Goal: Transaction & Acquisition: Purchase product/service

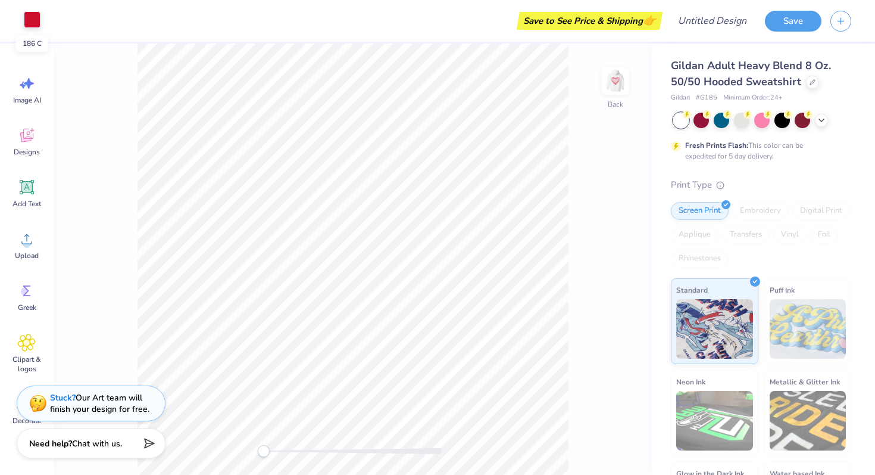
click at [30, 21] on div at bounding box center [32, 19] width 17 height 17
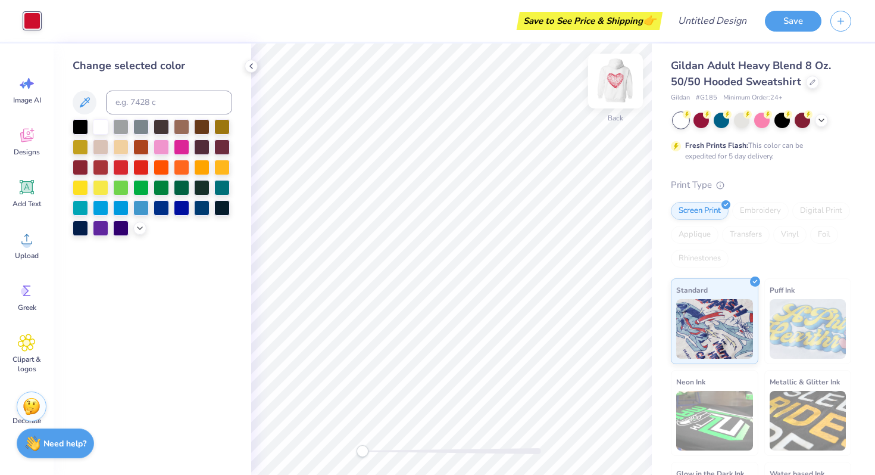
click at [617, 76] on img at bounding box center [616, 81] width 48 height 48
click at [615, 91] on img at bounding box center [616, 81] width 48 height 48
click at [812, 79] on icon at bounding box center [813, 81] width 6 height 6
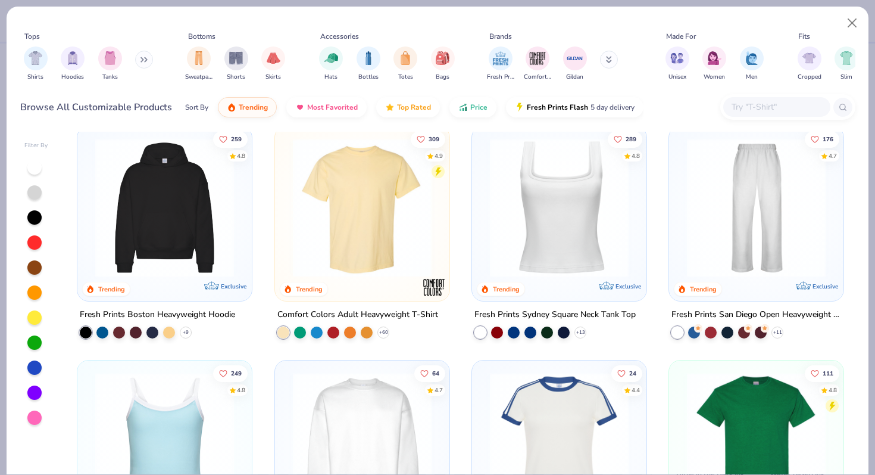
scroll to position [246, 0]
click at [169, 223] on img at bounding box center [164, 207] width 151 height 139
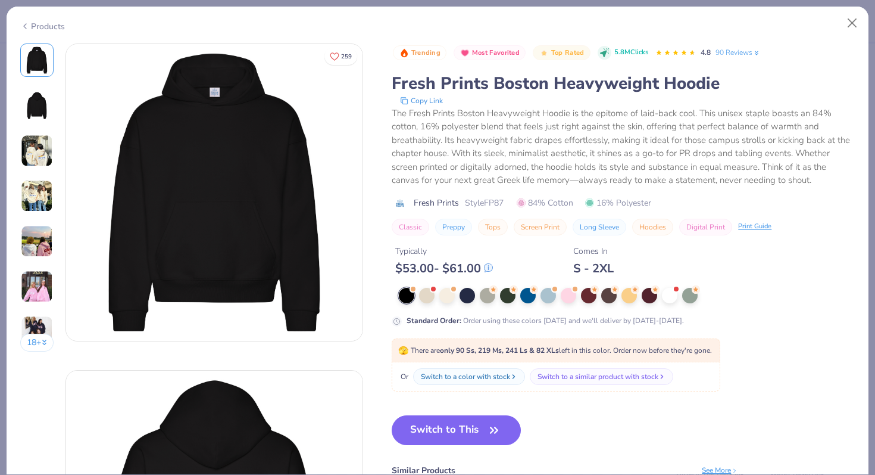
click at [37, 104] on img at bounding box center [37, 105] width 29 height 29
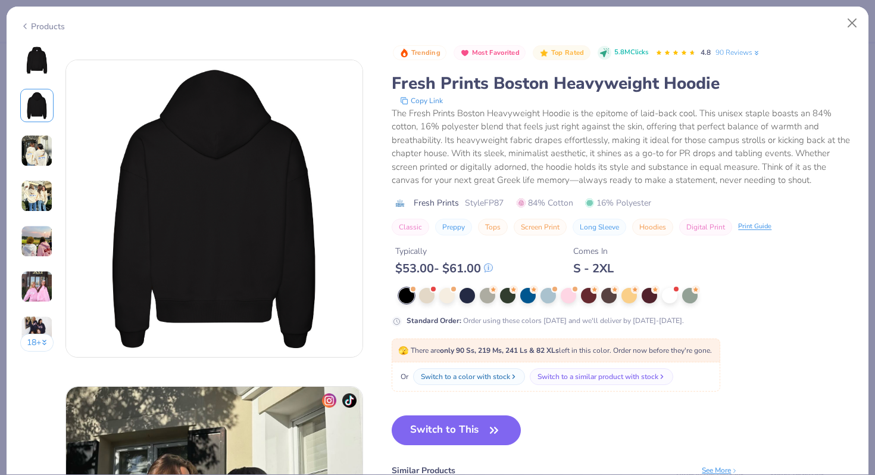
scroll to position [326, 0]
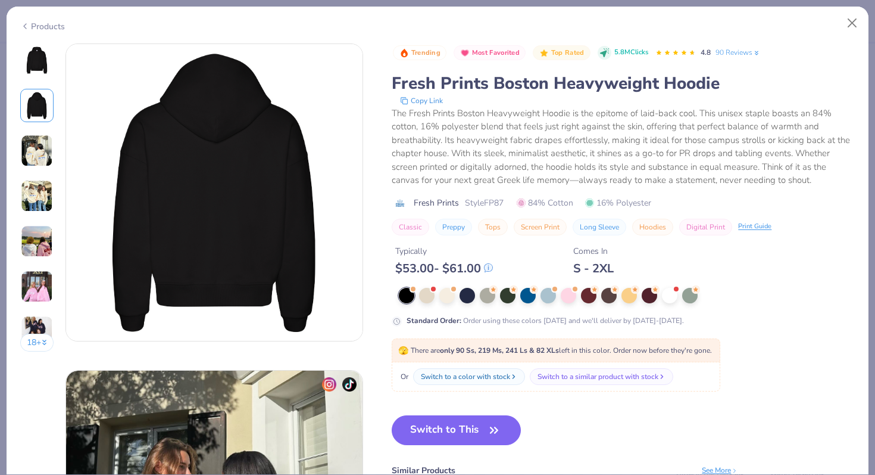
click at [37, 157] on img at bounding box center [37, 151] width 32 height 32
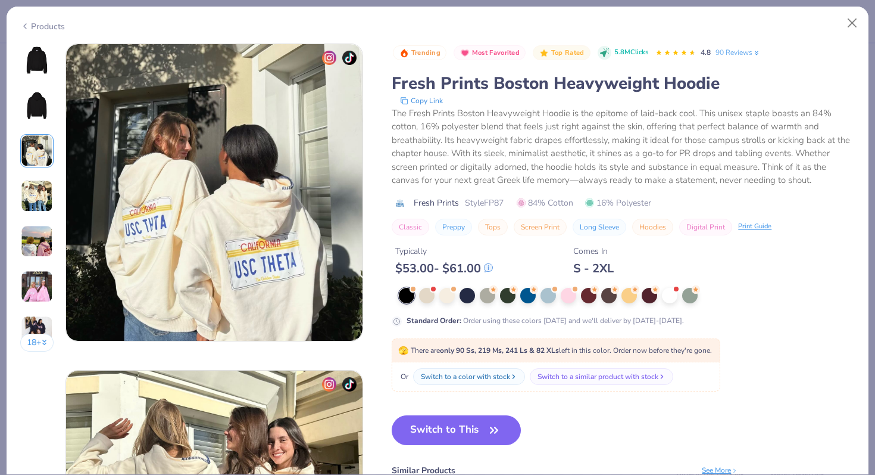
click at [36, 194] on img at bounding box center [37, 196] width 32 height 32
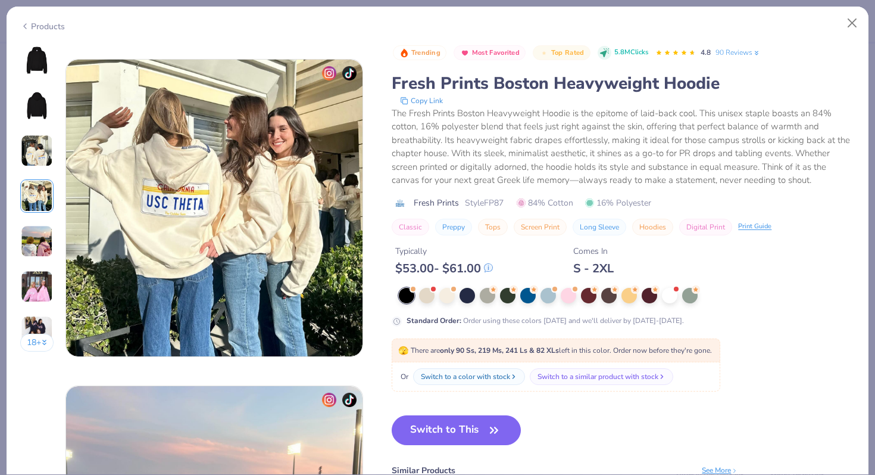
scroll to position [979, 0]
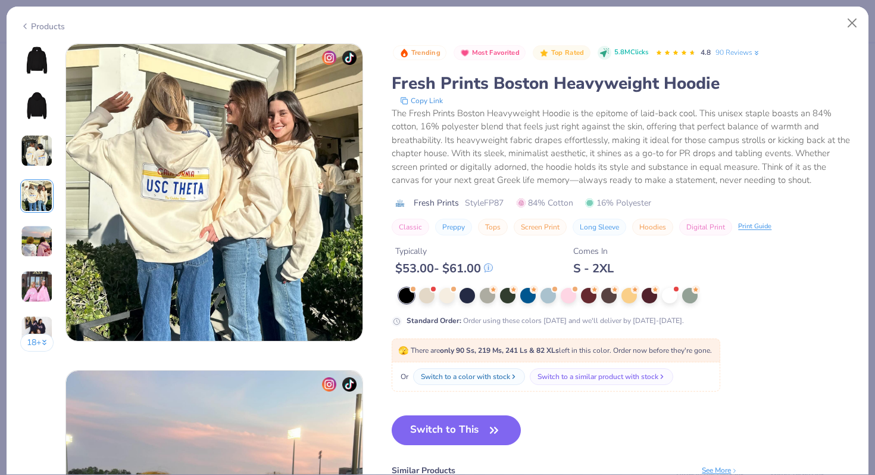
click at [29, 247] on img at bounding box center [37, 241] width 32 height 32
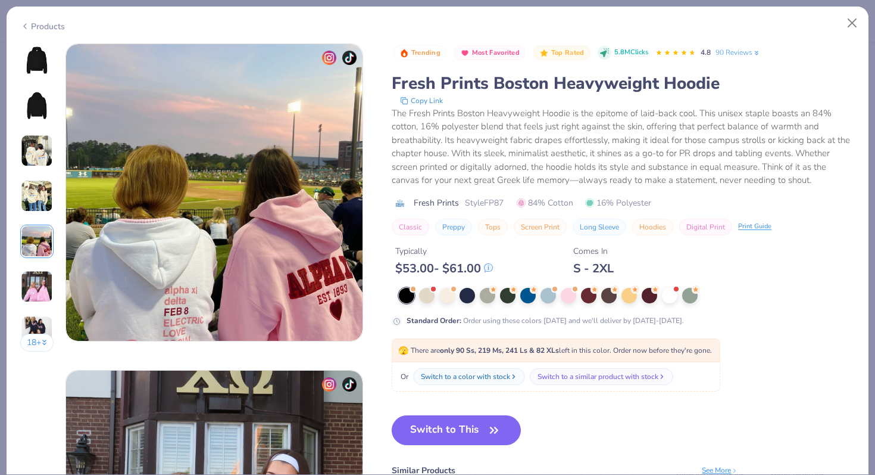
click at [33, 301] on img at bounding box center [37, 286] width 32 height 32
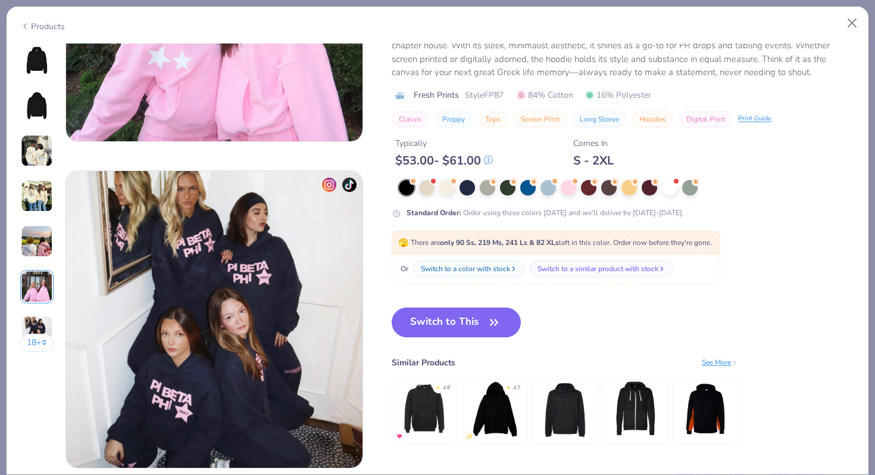
scroll to position [1739, 0]
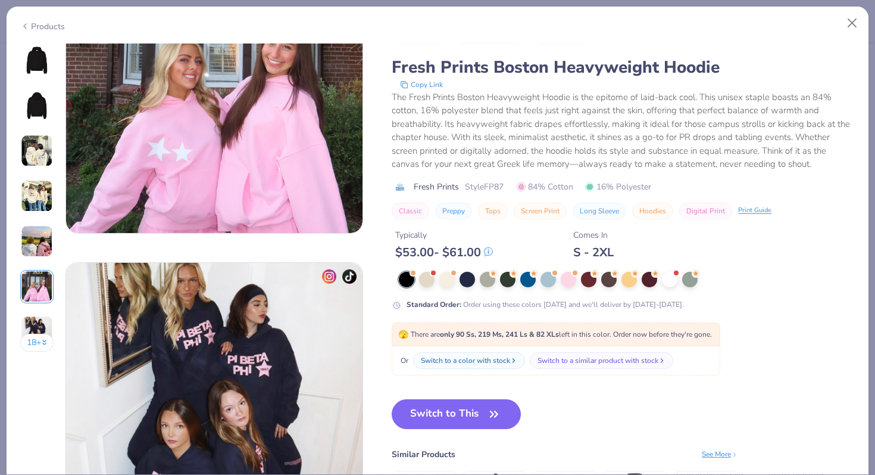
click at [34, 61] on img at bounding box center [37, 60] width 29 height 29
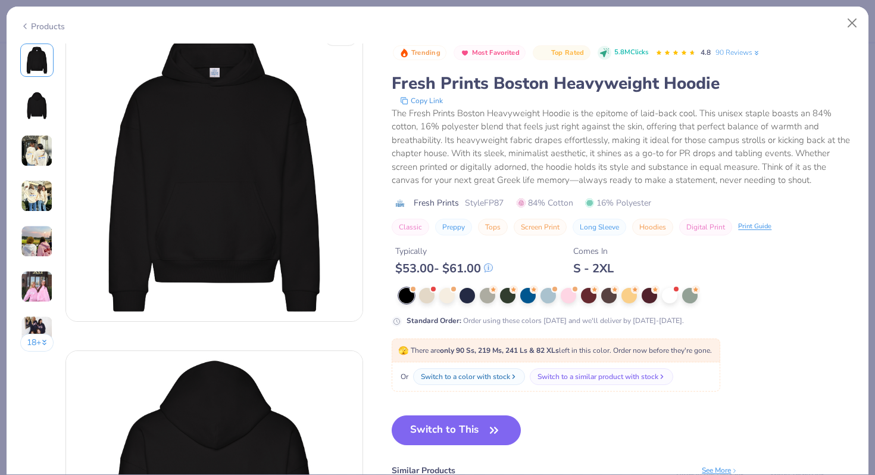
scroll to position [22, 0]
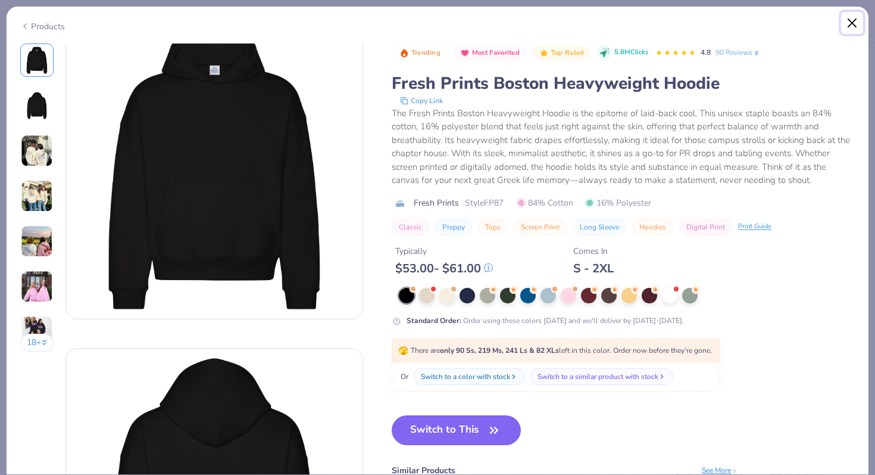
click at [853, 24] on button "Close" at bounding box center [852, 23] width 23 height 23
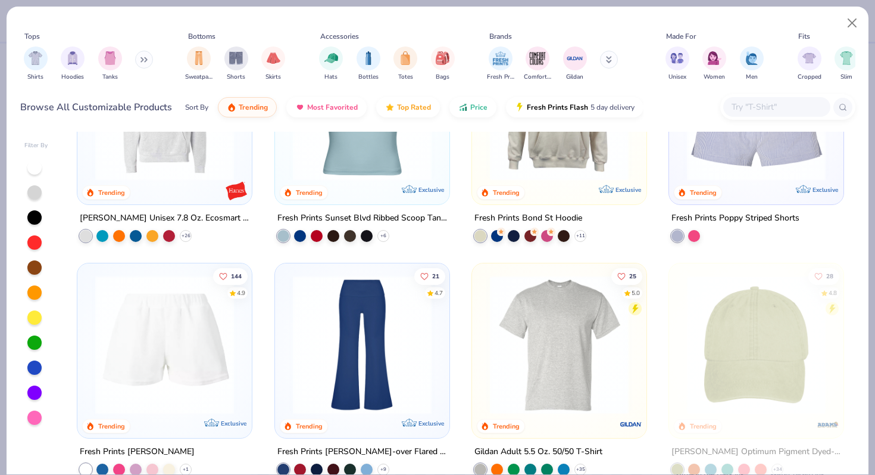
scroll to position [1946, 0]
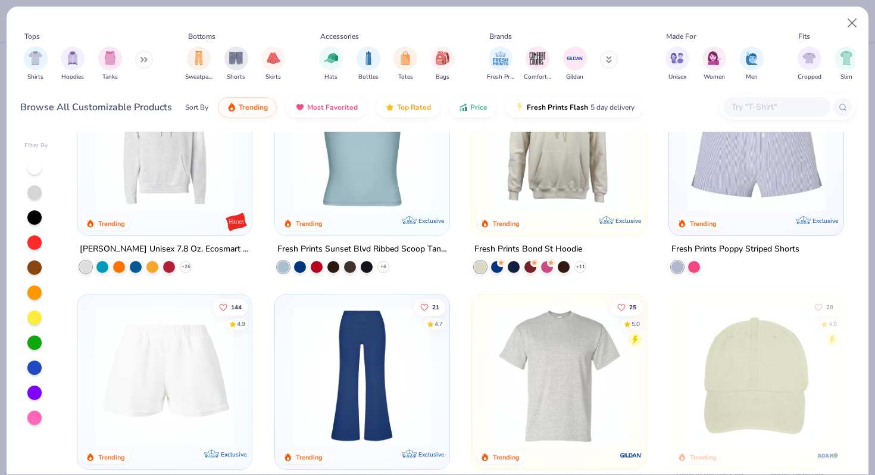
click at [161, 161] on img at bounding box center [164, 142] width 151 height 139
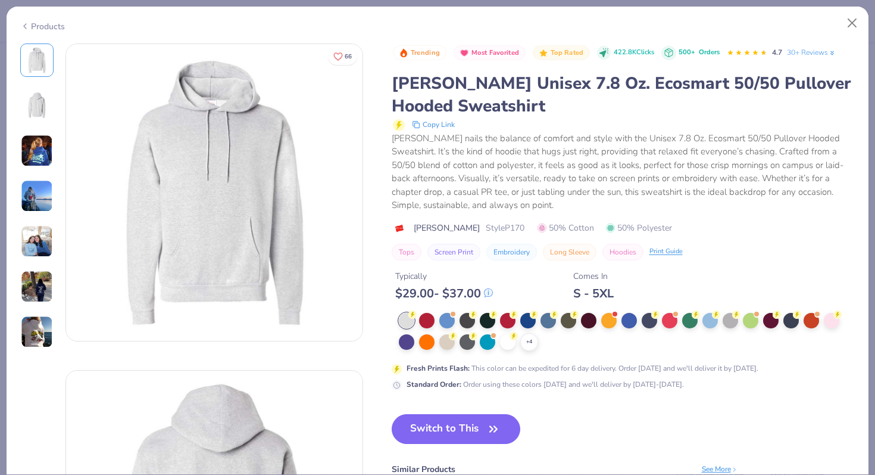
click at [36, 150] on img at bounding box center [37, 151] width 32 height 32
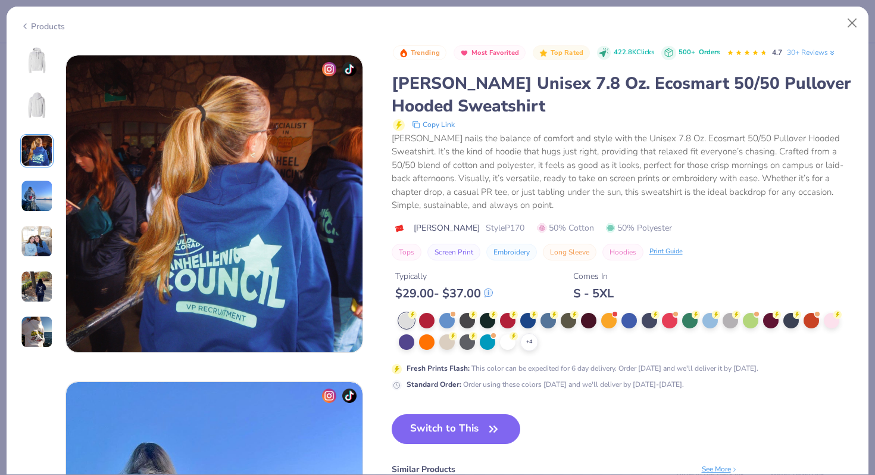
scroll to position [653, 0]
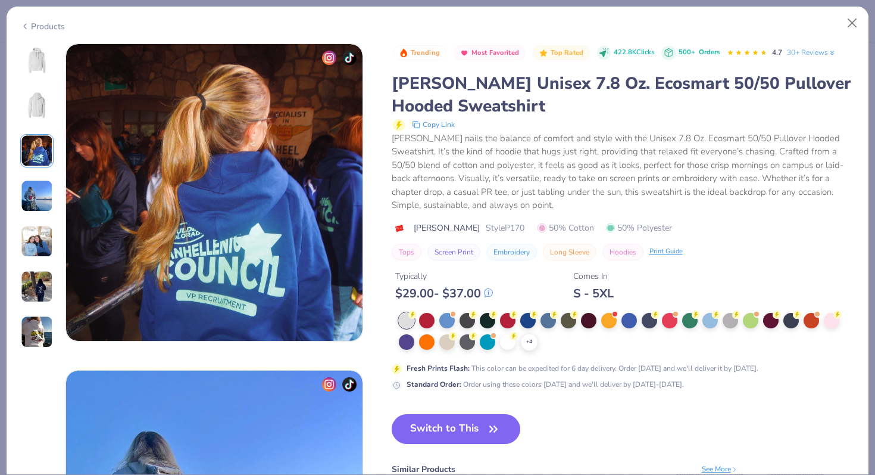
click at [35, 199] on img at bounding box center [37, 196] width 32 height 32
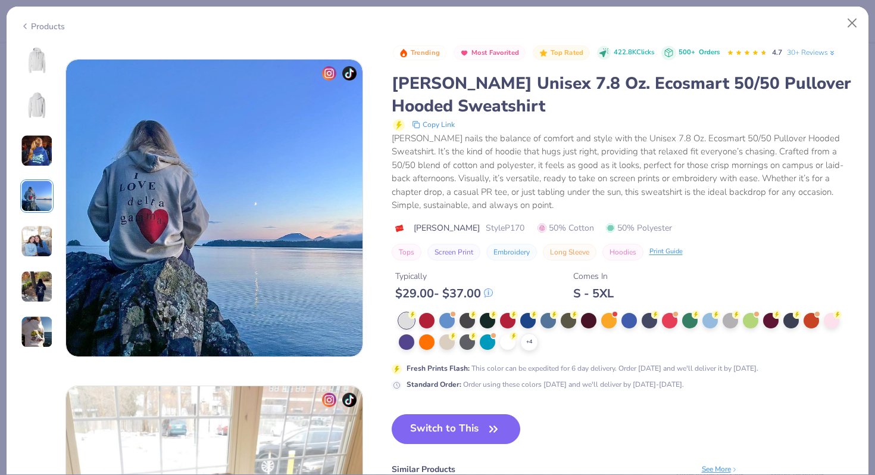
scroll to position [979, 0]
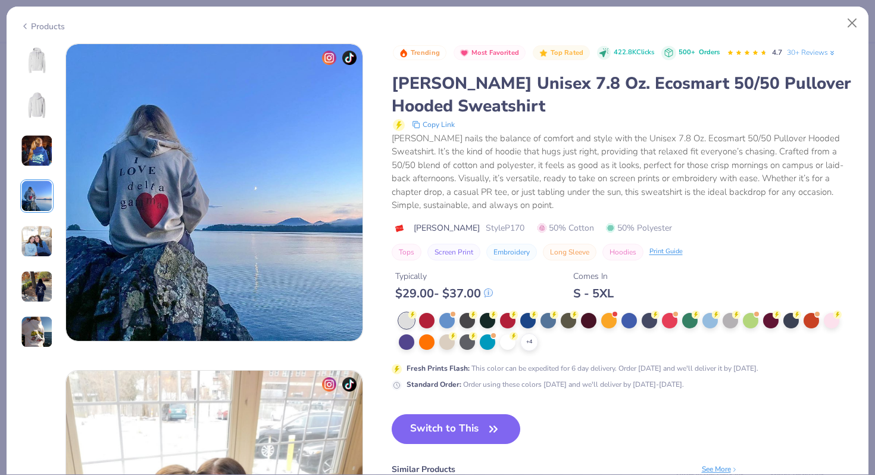
click at [38, 250] on img at bounding box center [37, 241] width 32 height 32
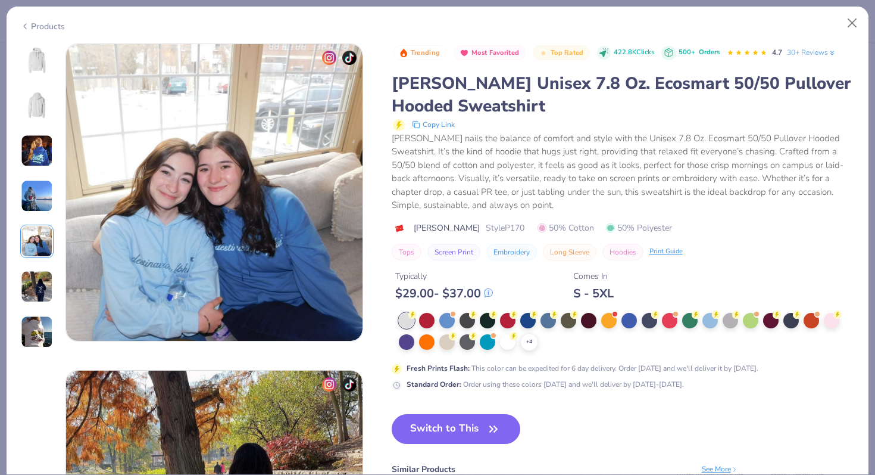
click at [35, 286] on img at bounding box center [37, 286] width 32 height 32
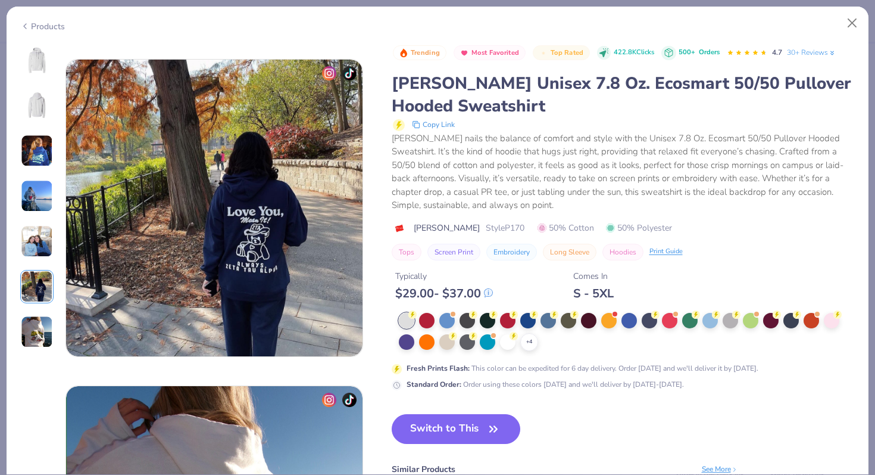
scroll to position [1631, 0]
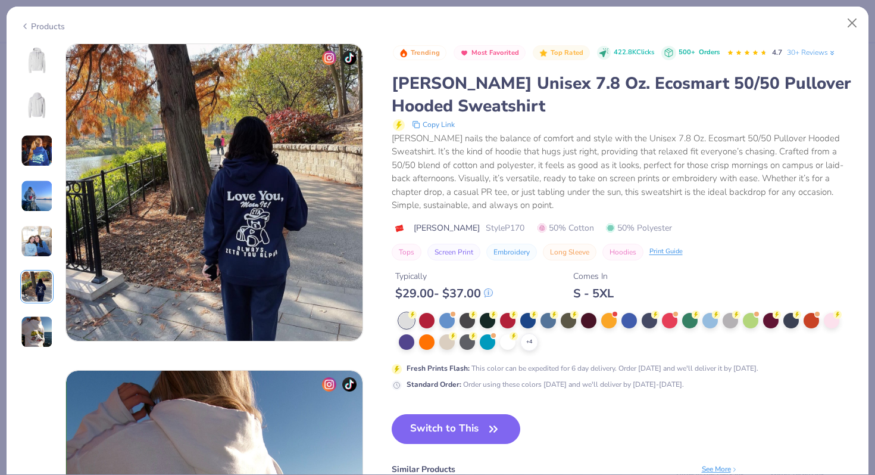
click at [32, 344] on img at bounding box center [37, 332] width 32 height 32
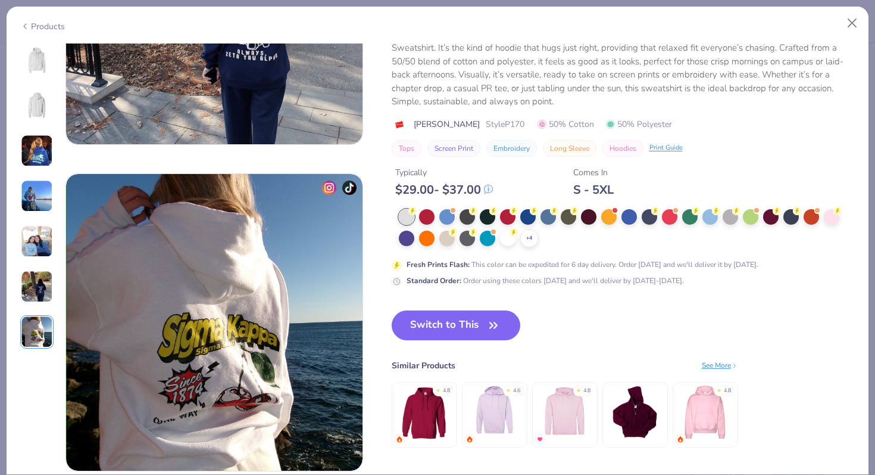
scroll to position [1777, 0]
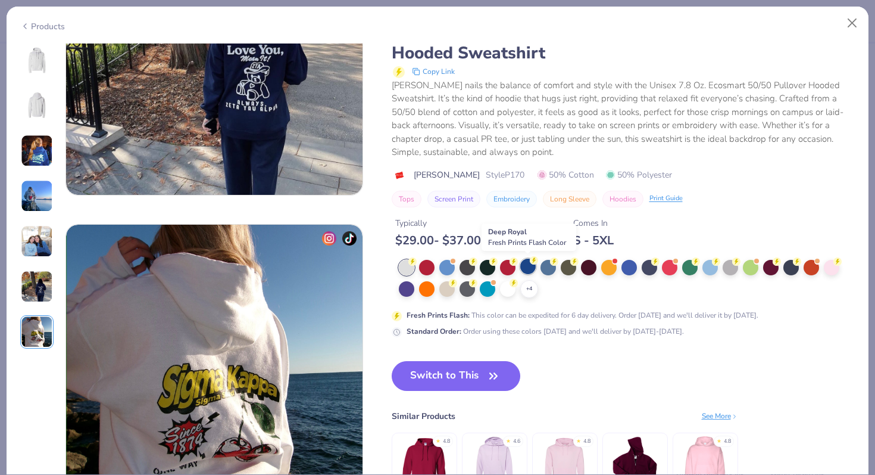
click at [537, 263] on icon at bounding box center [534, 260] width 8 height 8
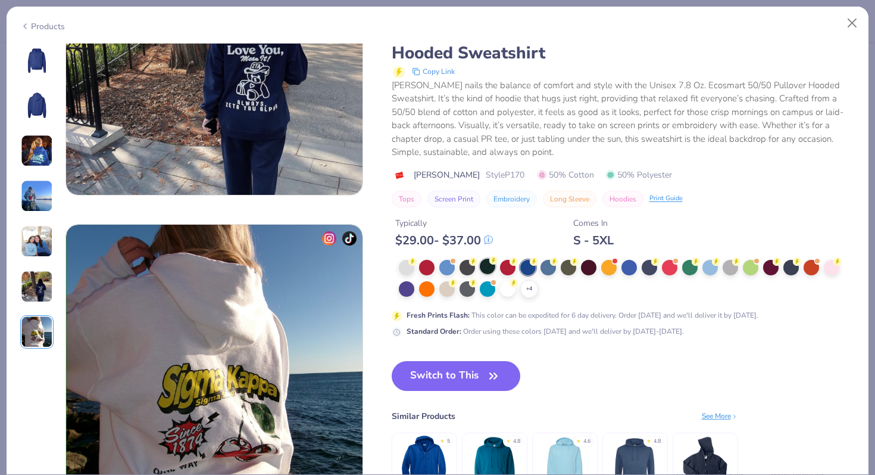
click at [490, 269] on div at bounding box center [487, 265] width 15 height 15
click at [536, 289] on div "+ 4" at bounding box center [529, 289] width 18 height 18
click at [591, 286] on div at bounding box center [588, 287] width 15 height 15
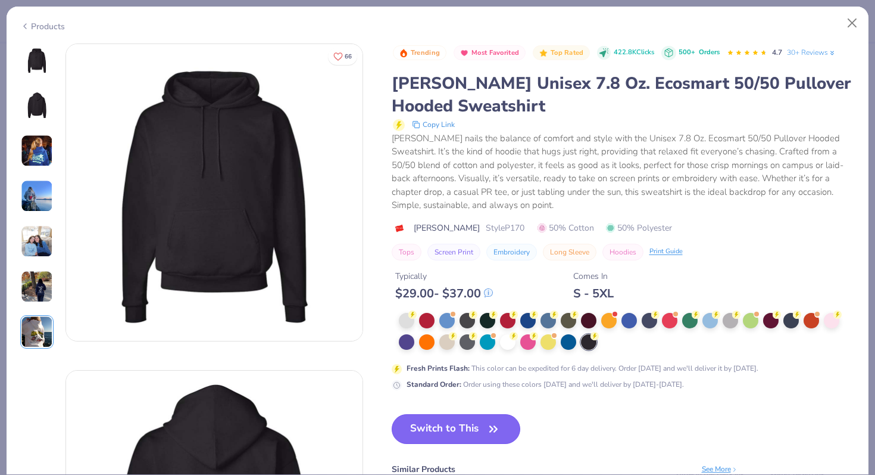
click at [440, 427] on button "Switch to This" at bounding box center [456, 429] width 129 height 30
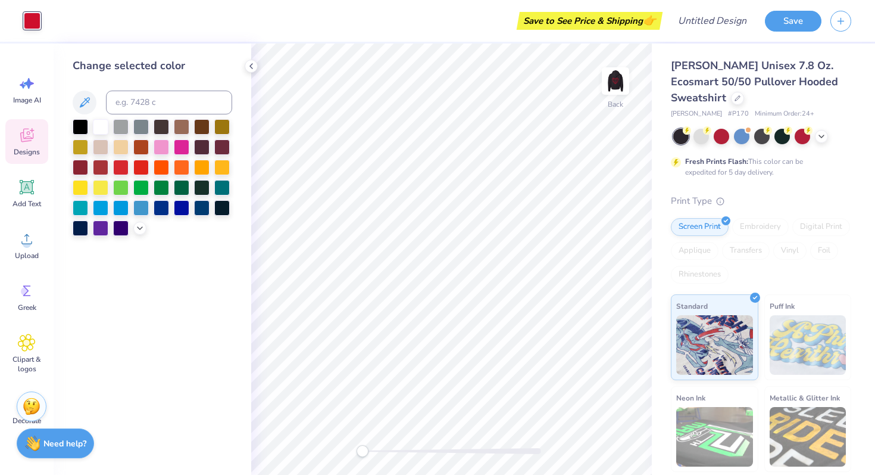
click at [39, 141] on div "Designs" at bounding box center [26, 141] width 43 height 45
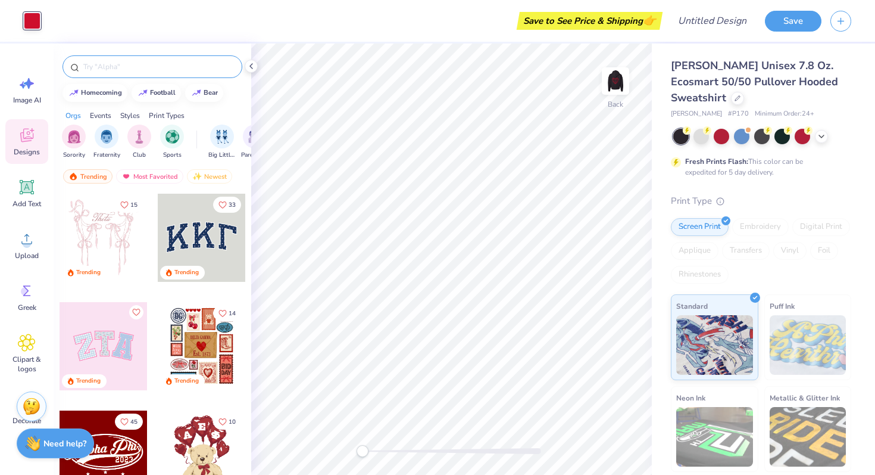
click at [96, 63] on input "text" at bounding box center [158, 67] width 152 height 12
type input "beach"
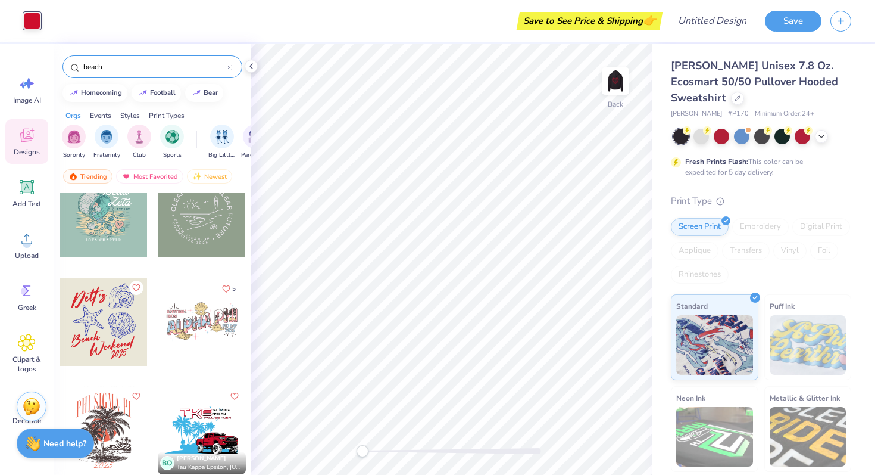
scroll to position [568, 0]
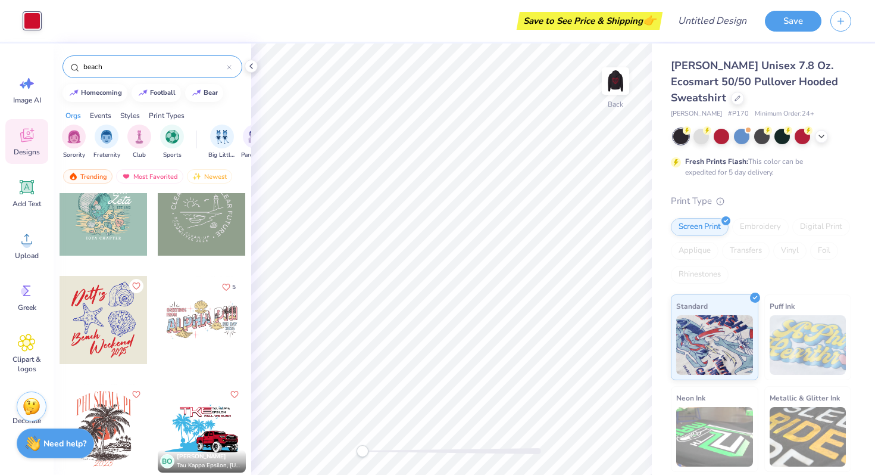
click at [120, 340] on div at bounding box center [104, 320] width 88 height 88
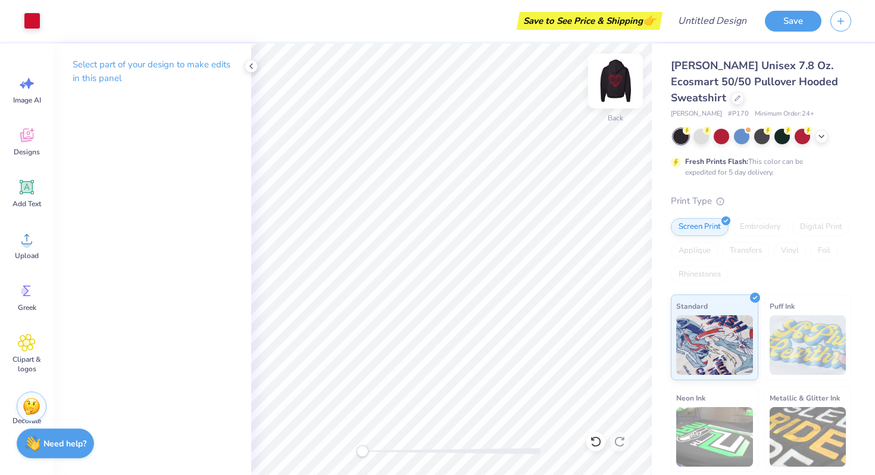
click at [614, 82] on img at bounding box center [616, 81] width 48 height 48
click at [30, 134] on icon at bounding box center [27, 135] width 18 height 18
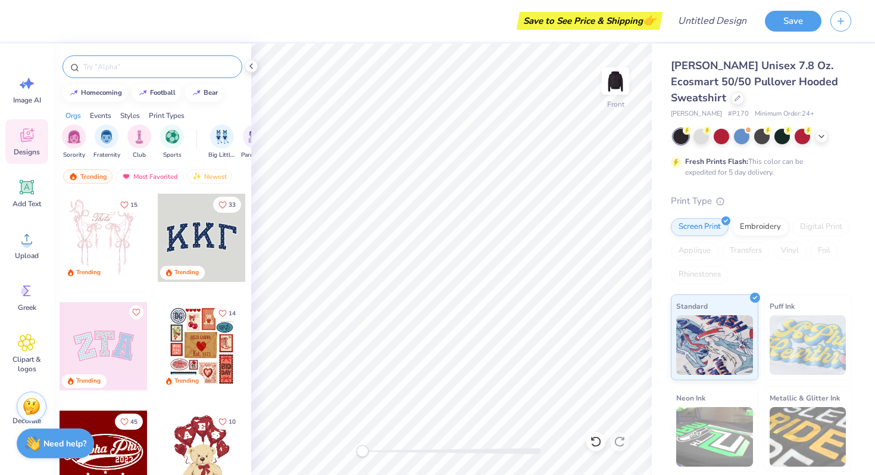
click at [114, 64] on input "text" at bounding box center [158, 67] width 152 height 12
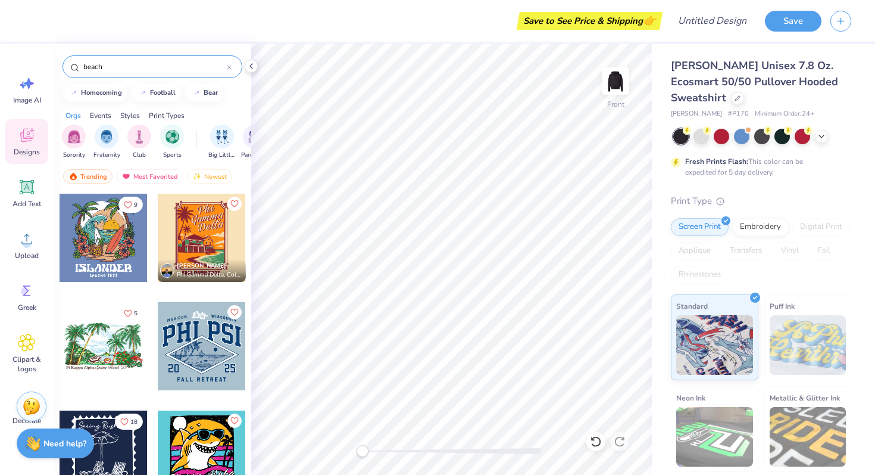
type input "beach"
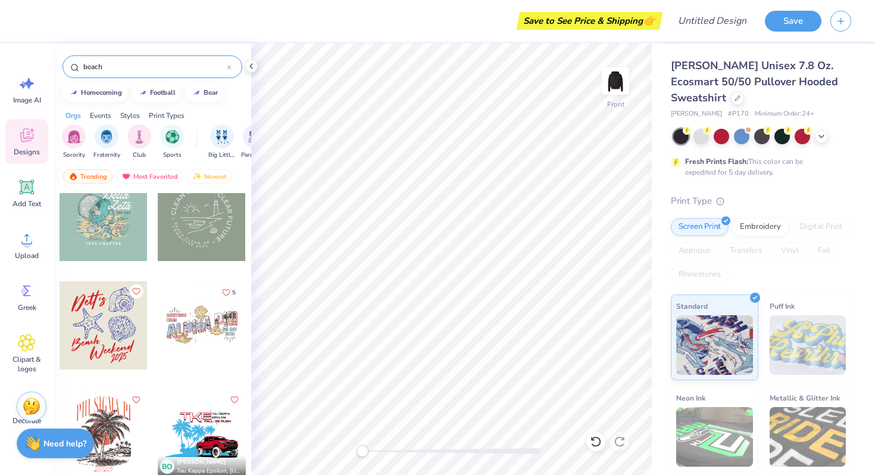
scroll to position [546, 0]
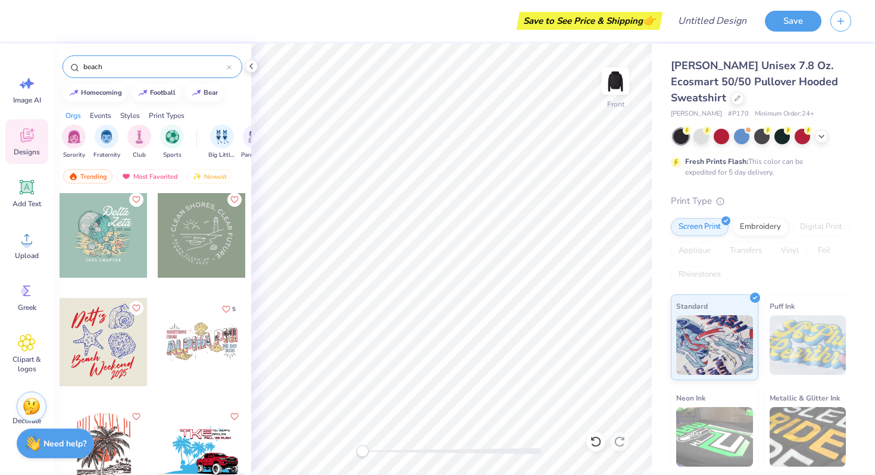
click at [100, 338] on div at bounding box center [104, 342] width 88 height 88
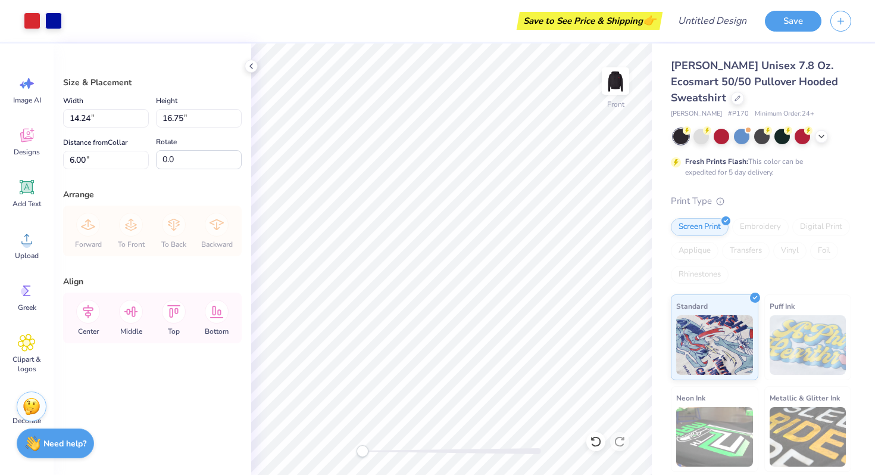
type input "14.24"
type input "16.75"
type input "6.00"
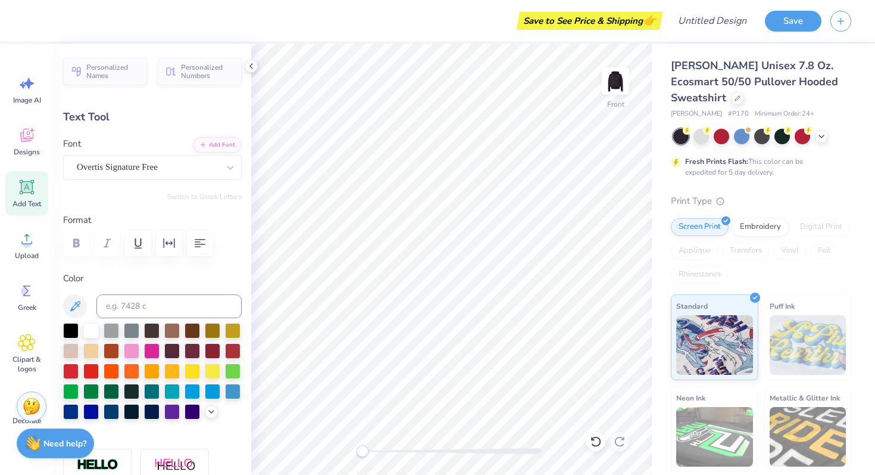
scroll to position [0, 0]
type textarea "Leilahs"
type input "6.38"
type input "3.67"
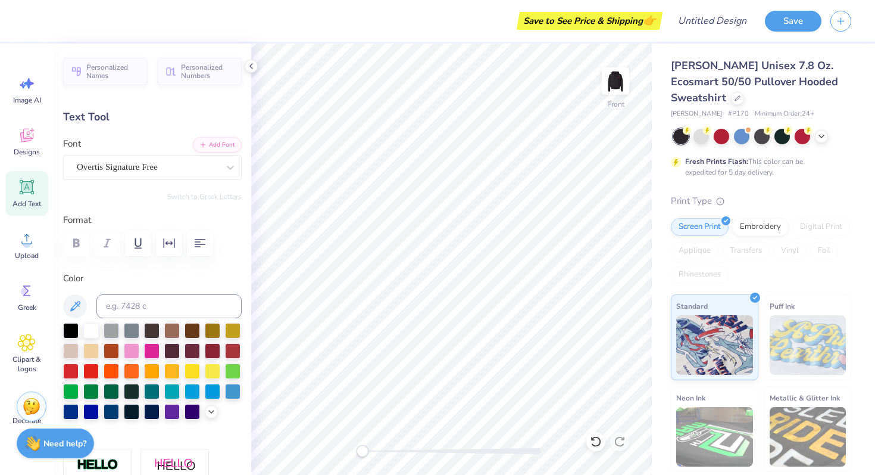
type input "17.45"
type textarea "Bat"
type input "9.84"
type input "4.43"
type input "18.59"
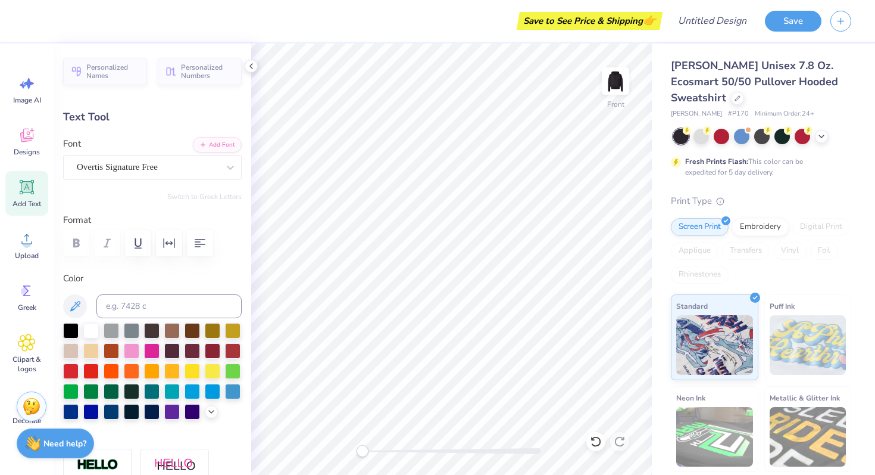
type textarea "Mitzvah"
type input "3.90"
type input "2.47"
type input "21.24"
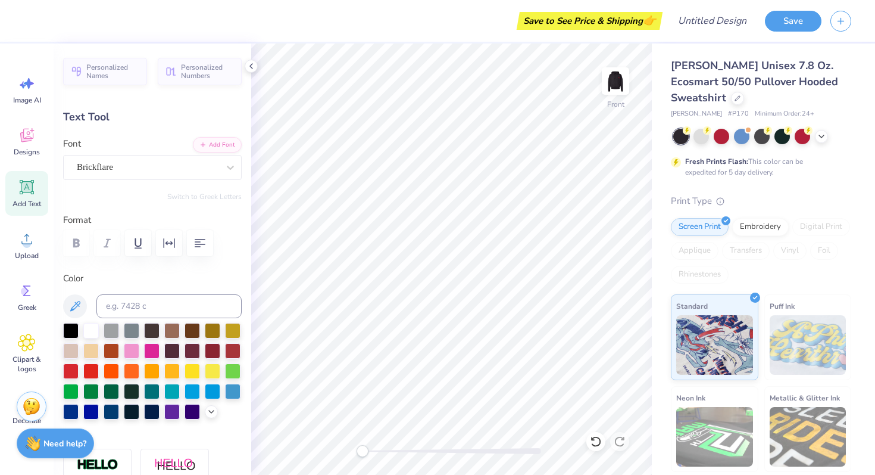
type textarea "2"
type textarea "[DATE]"
type input "0.0"
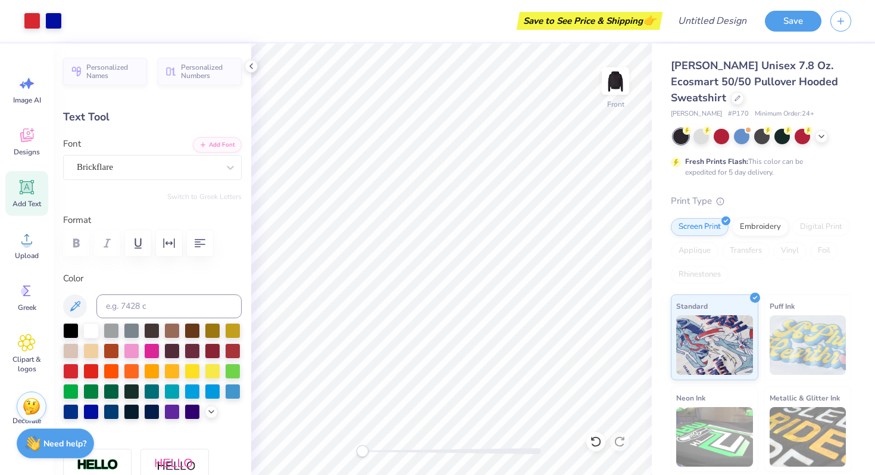
type input "4.93"
type input "2.43"
type input "21.25"
type input "0.0"
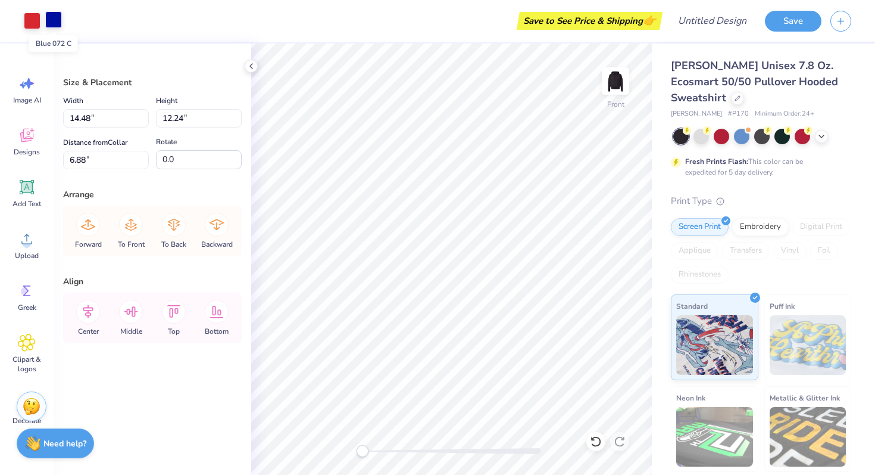
click at [56, 26] on div at bounding box center [53, 19] width 17 height 17
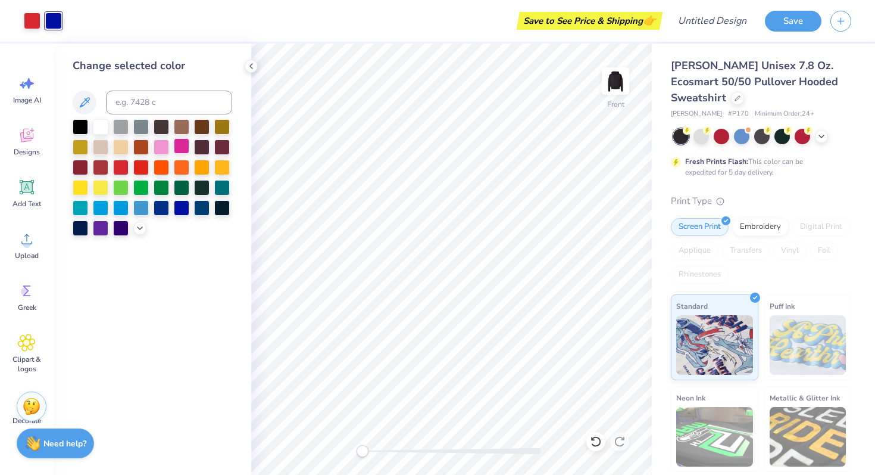
click at [184, 143] on div at bounding box center [181, 145] width 15 height 15
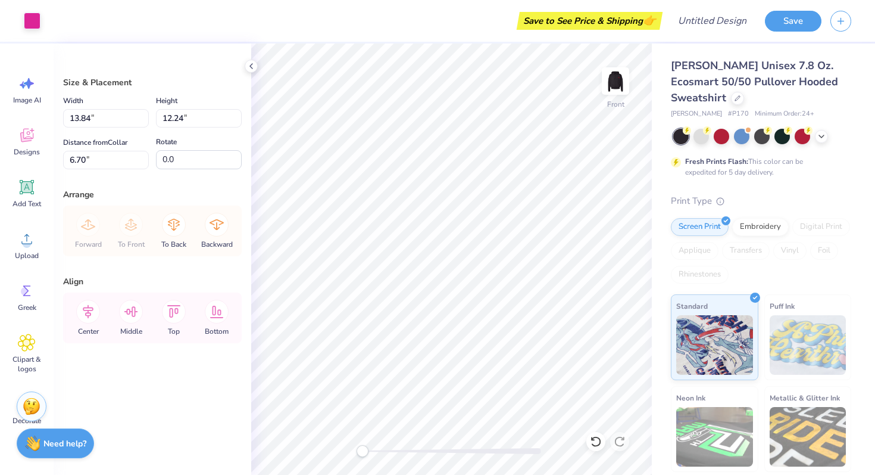
type input "6.44"
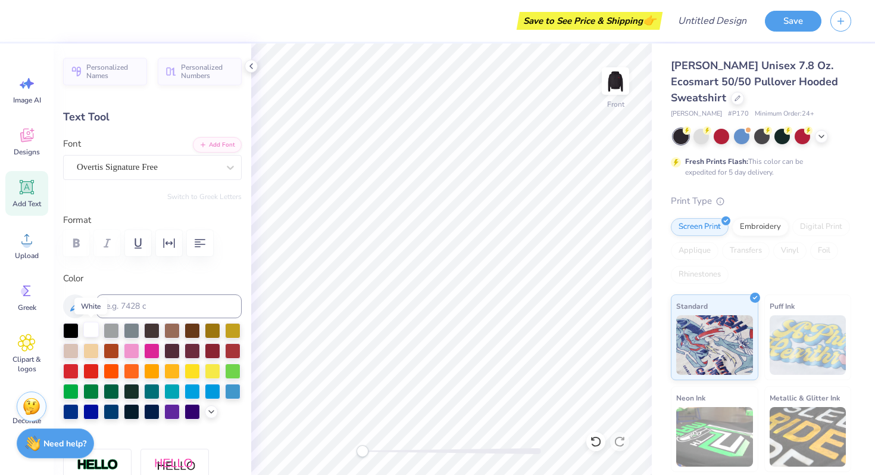
click at [92, 329] on div at bounding box center [90, 329] width 15 height 15
type input "0.35"
type input "0.81"
type input "9.20"
type input "9.74"
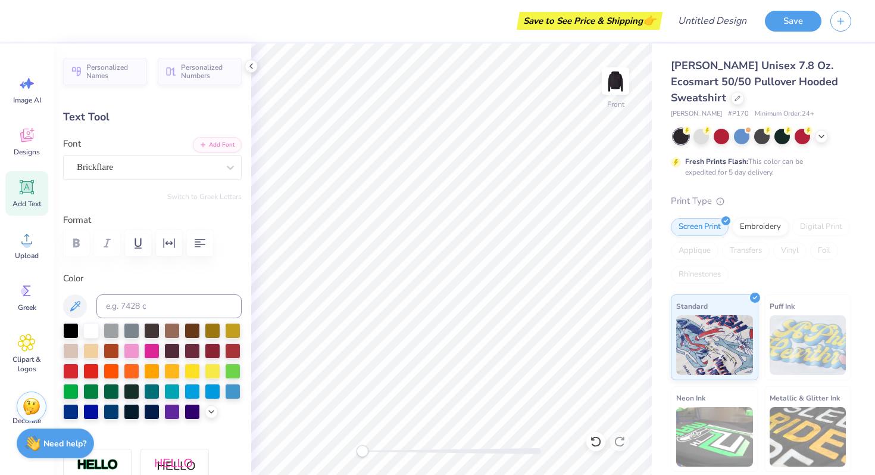
type input "4.70"
type input "7.86"
type input "0.0"
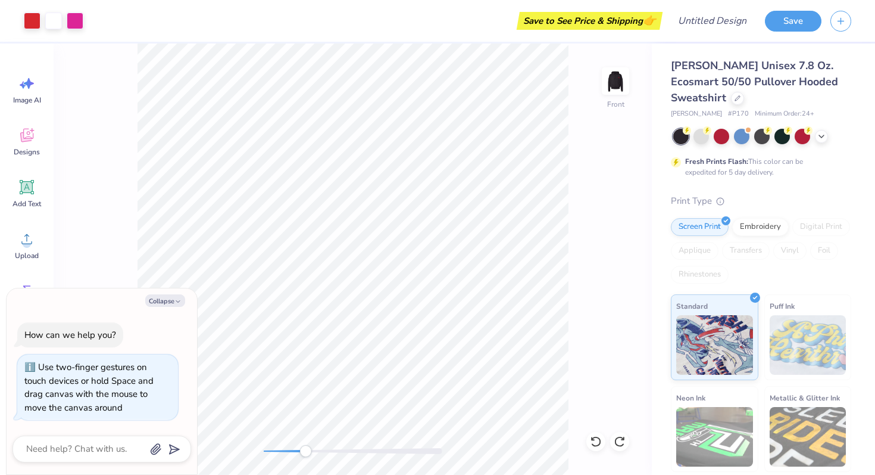
drag, startPoint x: 260, startPoint y: 453, endPoint x: 305, endPoint y: 453, distance: 45.8
click at [305, 453] on div "Accessibility label" at bounding box center [305, 451] width 12 height 12
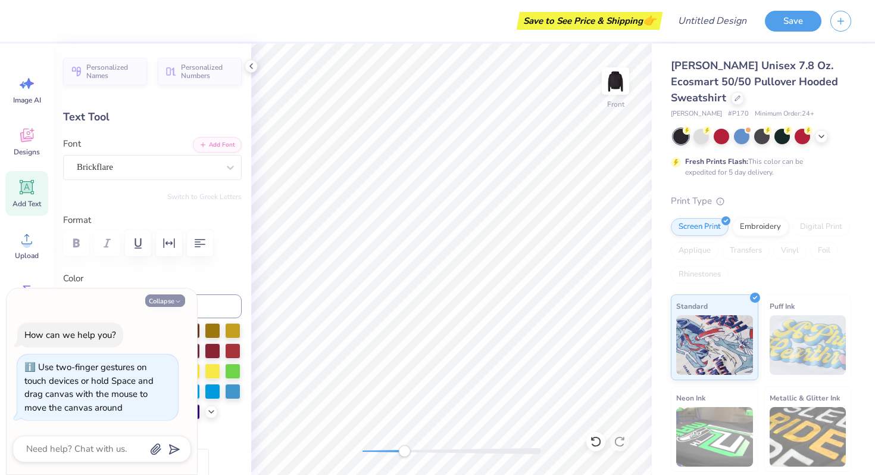
click at [170, 302] on button "Collapse" at bounding box center [165, 300] width 40 height 13
type textarea "x"
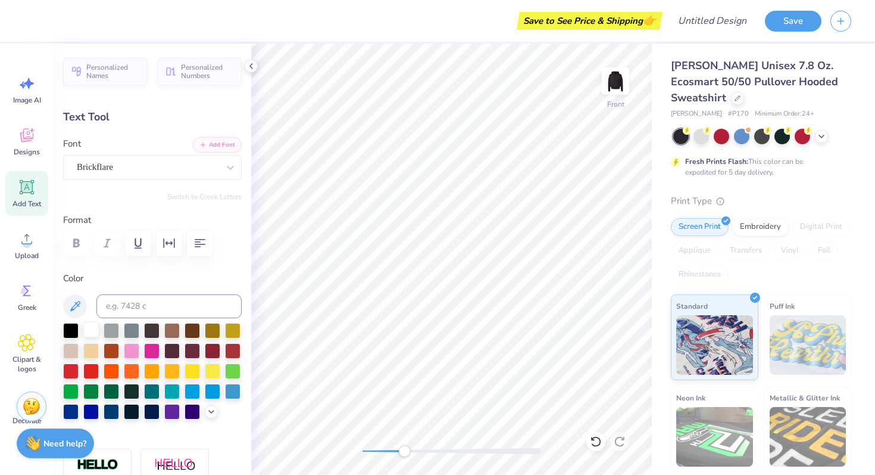
click at [95, 333] on div at bounding box center [90, 329] width 15 height 15
type input "5.03"
type input "3.78"
type input "17.36"
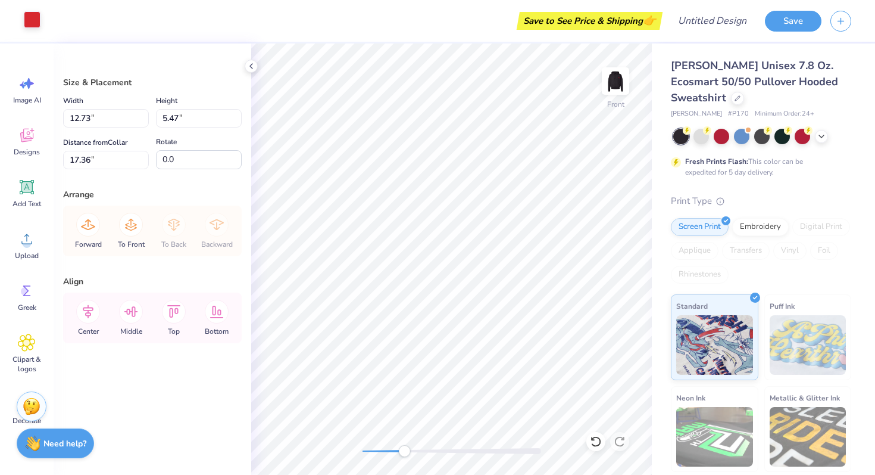
click at [30, 17] on div at bounding box center [32, 19] width 17 height 17
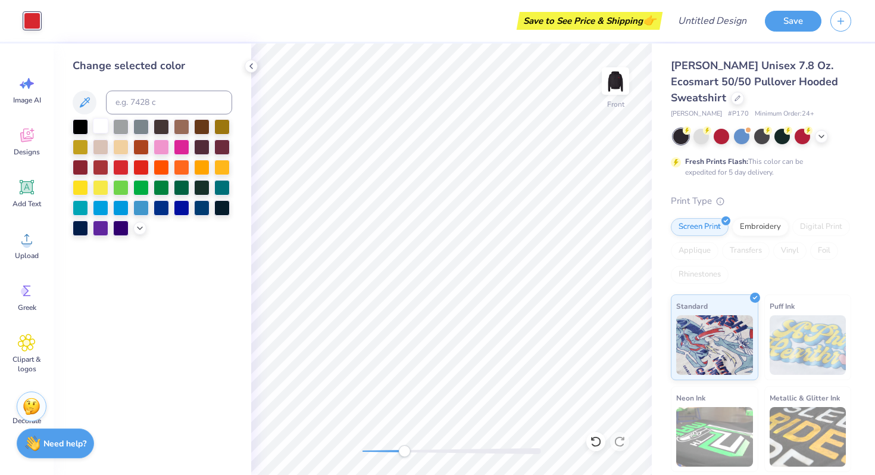
click at [102, 125] on div at bounding box center [100, 125] width 15 height 15
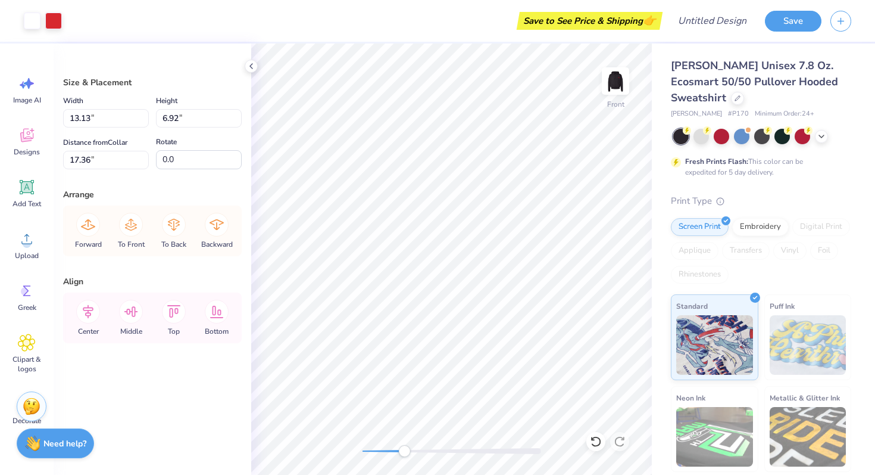
click at [170, 58] on div "Size & Placement Width 13.13 13.13 " Height 6.92 6.92 " Distance from Collar 17…" at bounding box center [153, 258] width 198 height 431
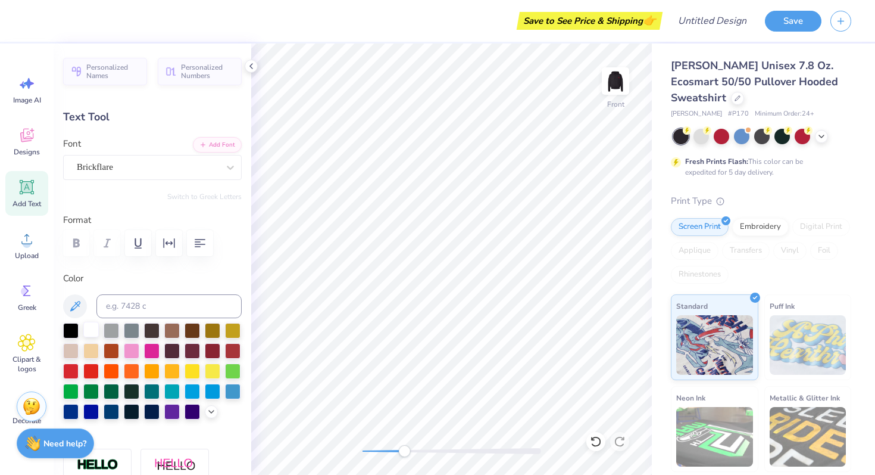
click at [92, 334] on div at bounding box center [90, 329] width 15 height 15
type input "0.0"
click at [299, 462] on div "Front" at bounding box center [451, 258] width 401 height 431
type input "0.0"
type input "9.45"
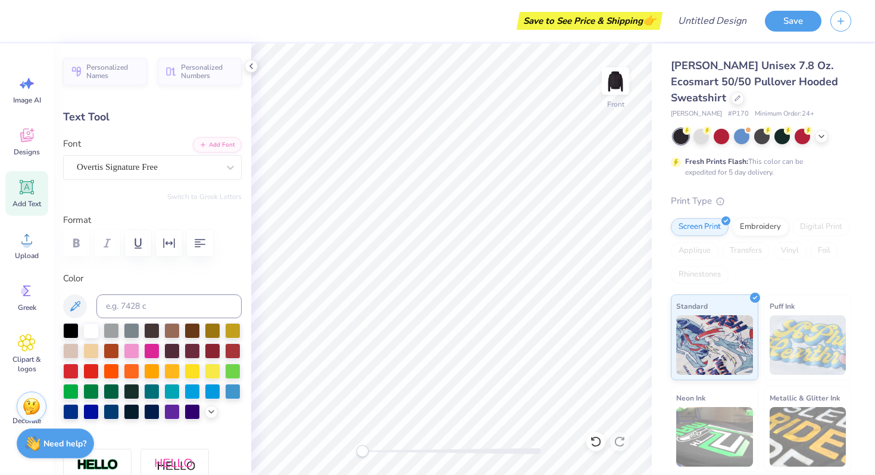
type input "4.56"
type input "8.00"
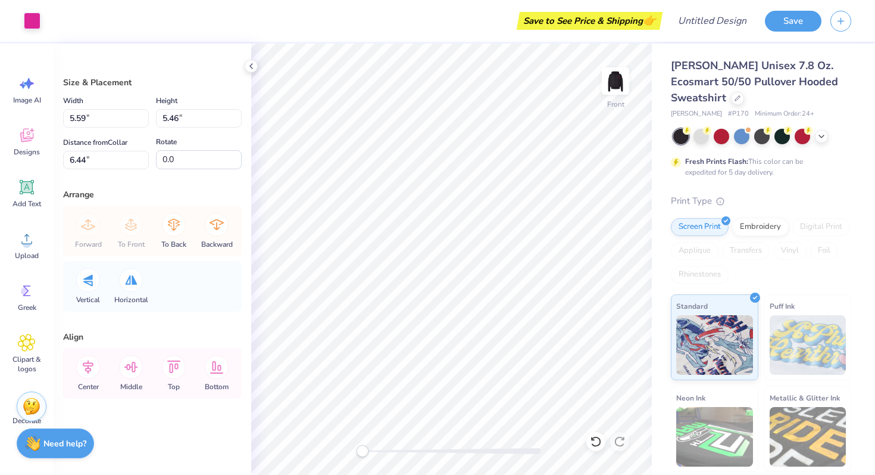
type input "4.22"
type input "4.12"
type input "7.77"
type input "5.65"
type input "5.75"
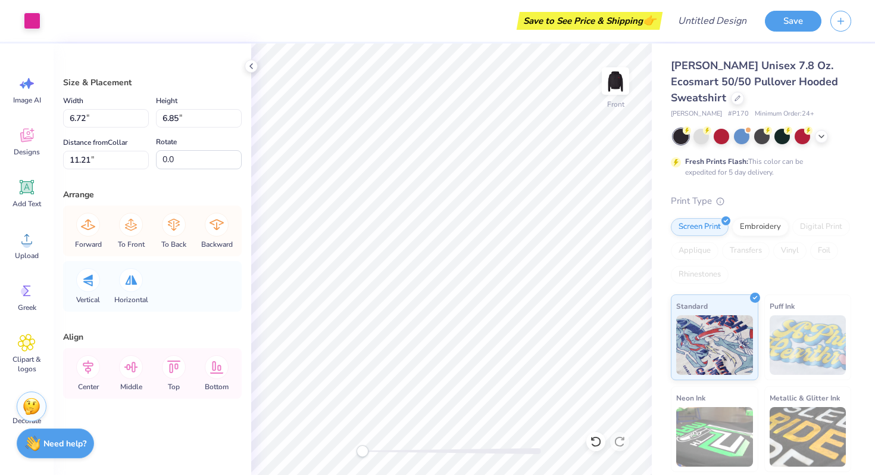
type input "12.31"
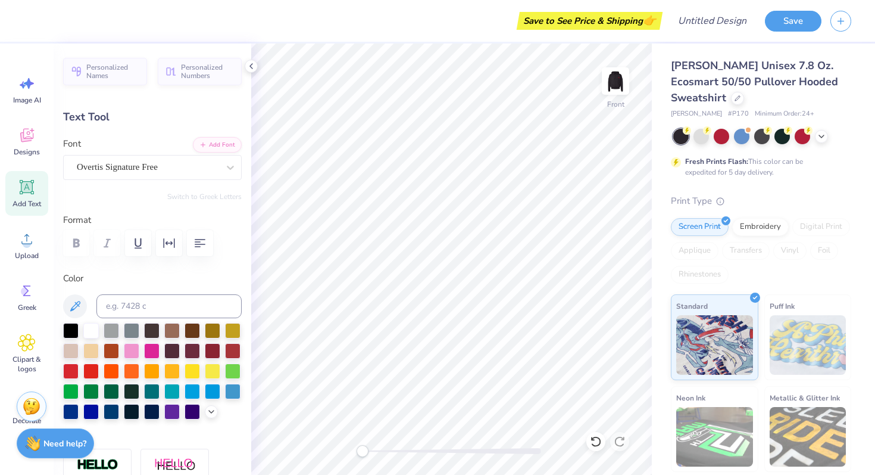
type input "0.0"
click at [623, 75] on img at bounding box center [616, 81] width 48 height 48
drag, startPoint x: 623, startPoint y: 75, endPoint x: 617, endPoint y: 81, distance: 8.9
click at [617, 81] on img at bounding box center [616, 81] width 48 height 48
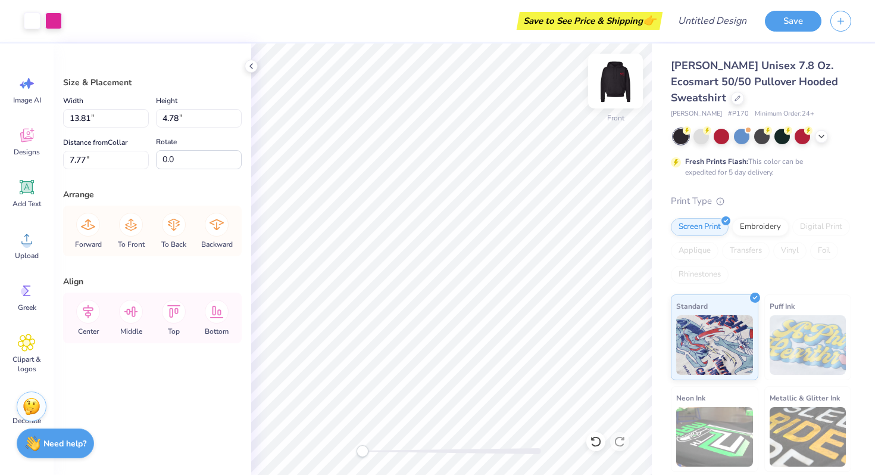
click at [619, 88] on img at bounding box center [616, 81] width 48 height 48
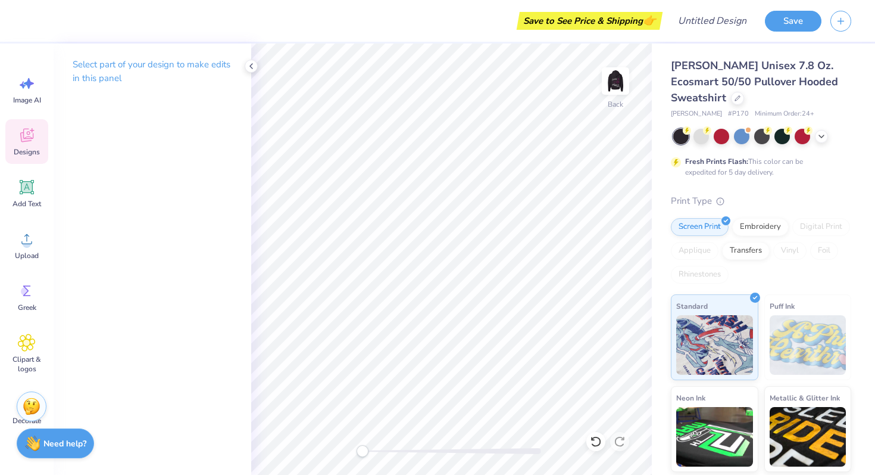
click at [32, 154] on span "Designs" at bounding box center [27, 152] width 26 height 10
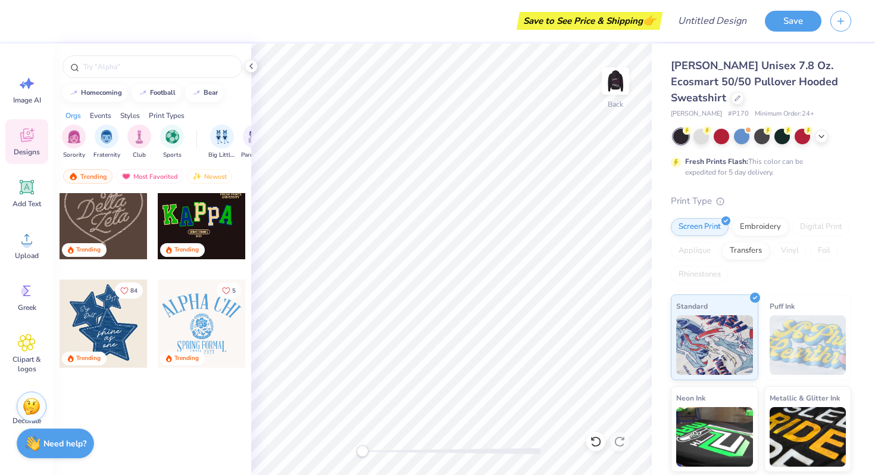
scroll to position [0, 0]
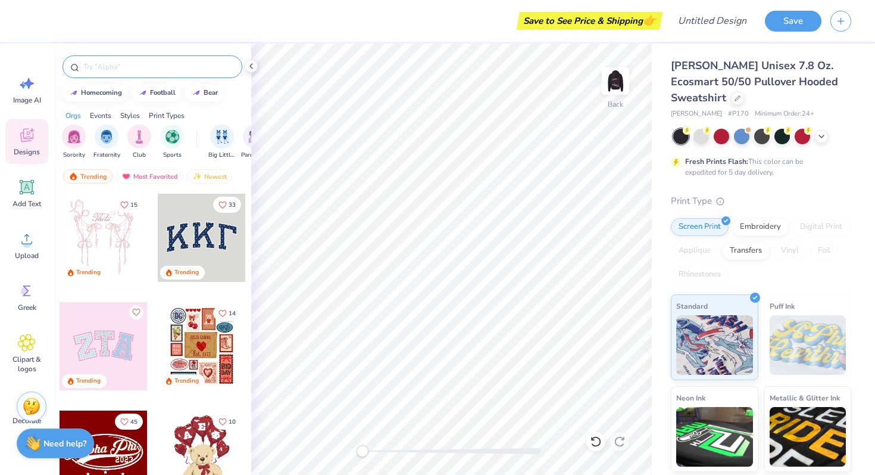
click at [124, 73] on div at bounding box center [153, 66] width 180 height 23
click at [121, 70] on input "text" at bounding box center [158, 67] width 152 height 12
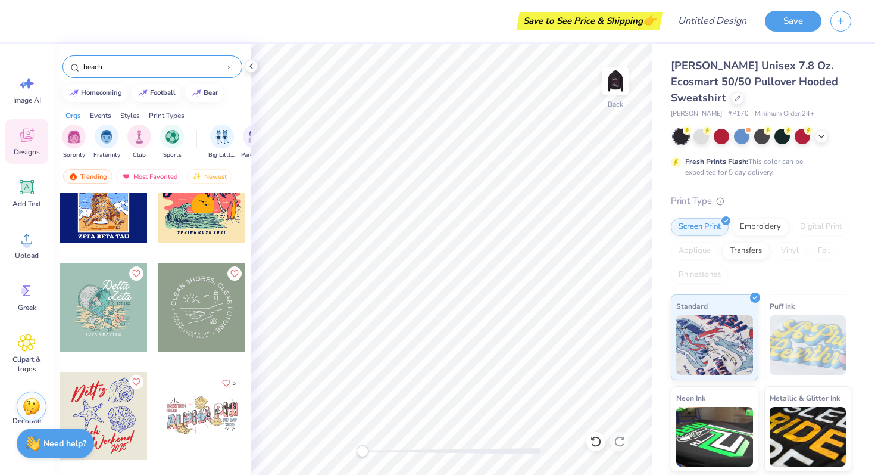
scroll to position [466, 0]
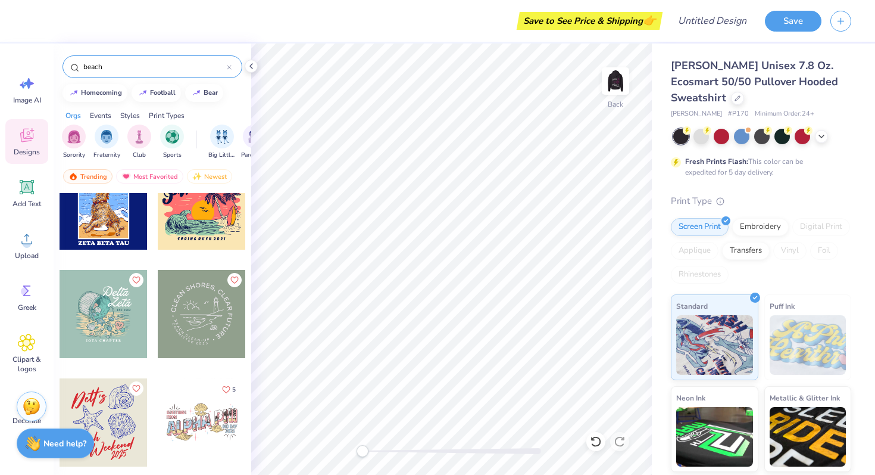
type input "beach"
click at [101, 411] on div at bounding box center [104, 422] width 88 height 88
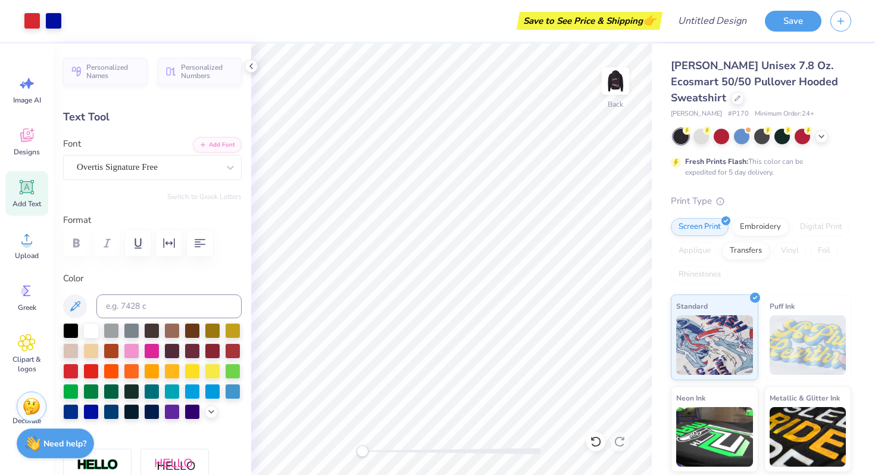
type input "0.0"
type input "0.23"
type input "0.54"
type input "4.50"
type input "0.0"
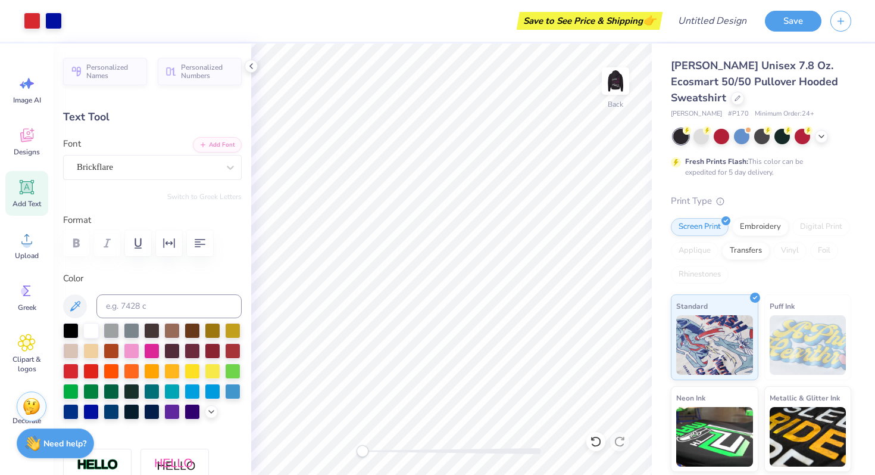
type input "4.27"
type input "2.45"
type input "10.01"
type input "0.0"
type input "6.58"
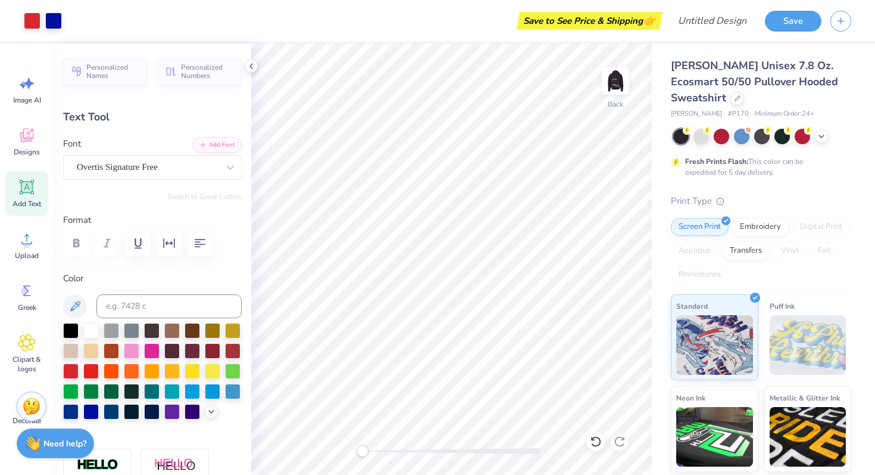
type input "2.96"
type input "10.78"
type input "0.0"
type input "2.61"
type input "1.66"
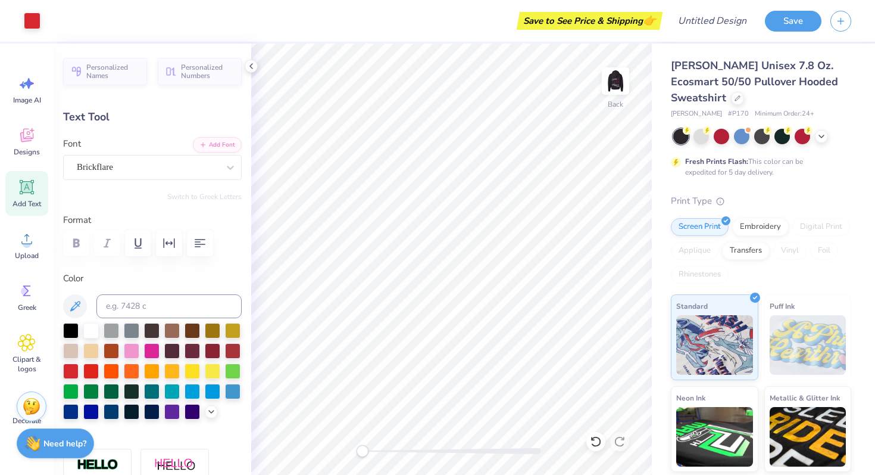
type input "12.55"
type input "0.0"
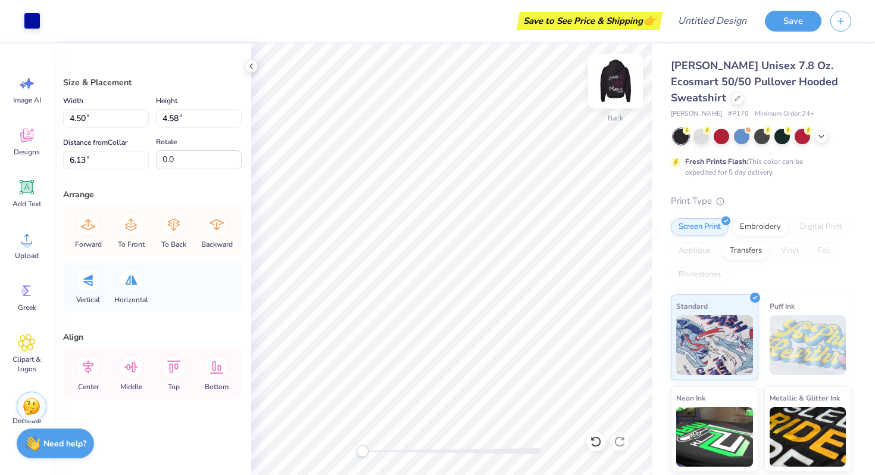
type input "8.97"
type input "7.72"
type input "3.00"
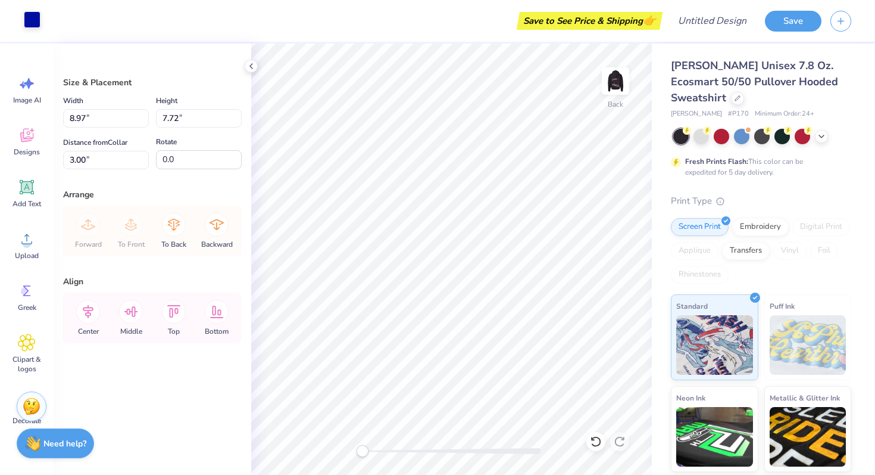
click at [33, 13] on div at bounding box center [32, 19] width 17 height 17
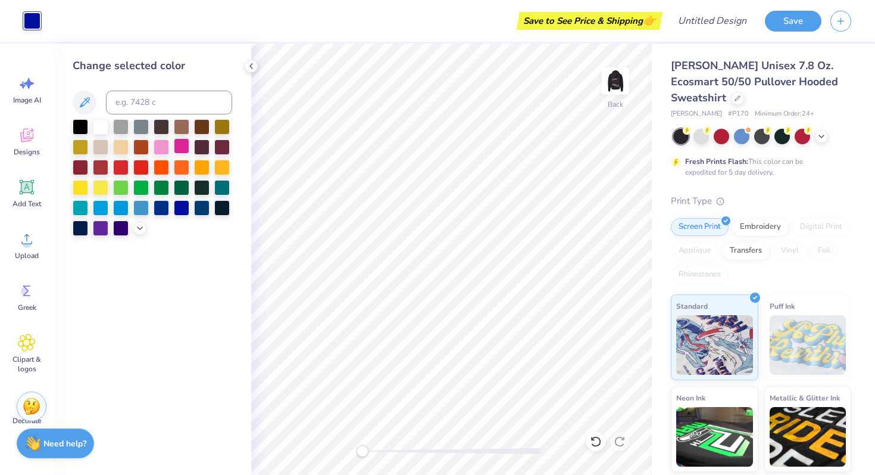
click at [176, 148] on body "Art colors Save to See Price & Shipping 👉 Design Title Save Image AI Designs Ad…" at bounding box center [437, 237] width 875 height 475
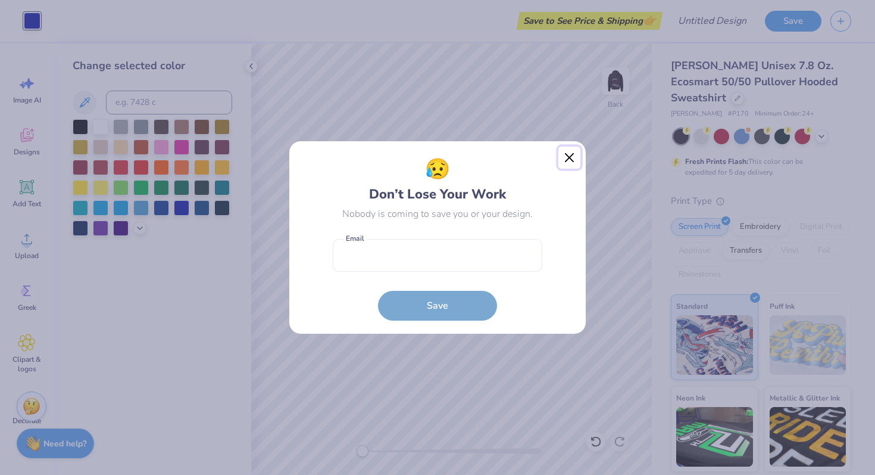
click at [574, 160] on button "Close" at bounding box center [569, 157] width 23 height 23
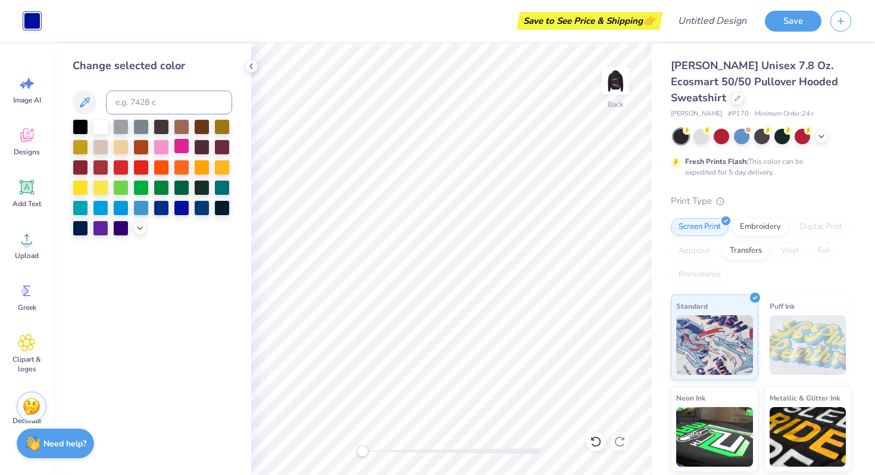
click at [179, 142] on div at bounding box center [181, 145] width 15 height 15
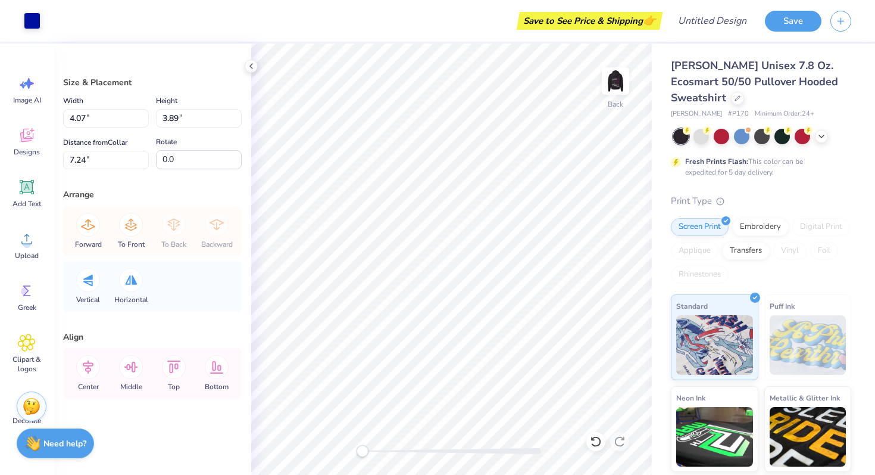
click at [27, 10] on div "Art colors" at bounding box center [20, 21] width 40 height 42
click at [36, 30] on div "Art colors" at bounding box center [20, 21] width 40 height 42
click at [30, 17] on div at bounding box center [32, 19] width 17 height 17
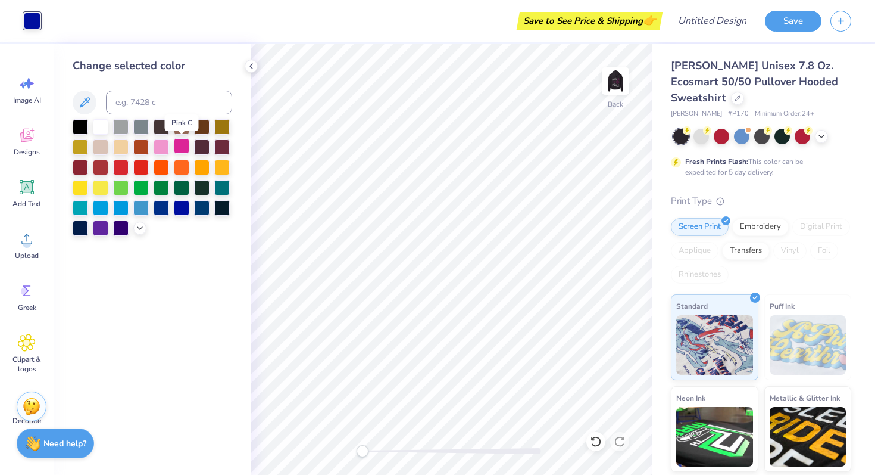
click at [180, 146] on div at bounding box center [181, 145] width 15 height 15
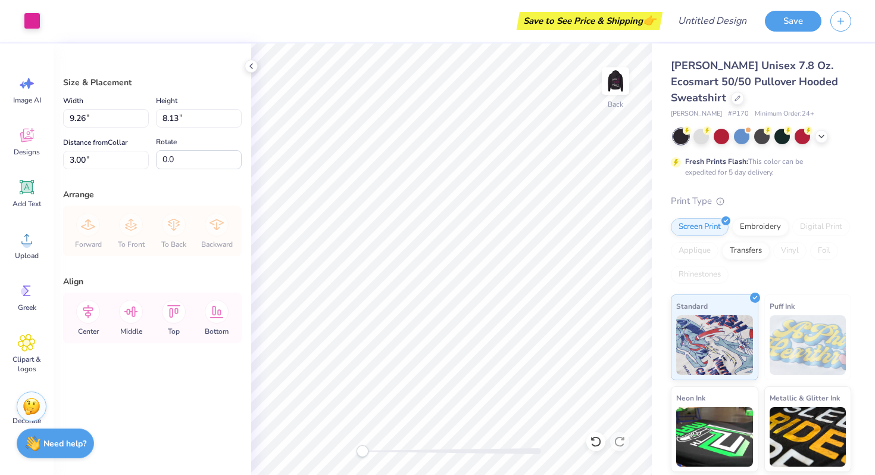
type input "0.50"
type input "4.00"
type input "3.51"
click at [412, 451] on div at bounding box center [452, 451] width 179 height 6
click at [418, 451] on div "Accessibility label" at bounding box center [412, 451] width 12 height 12
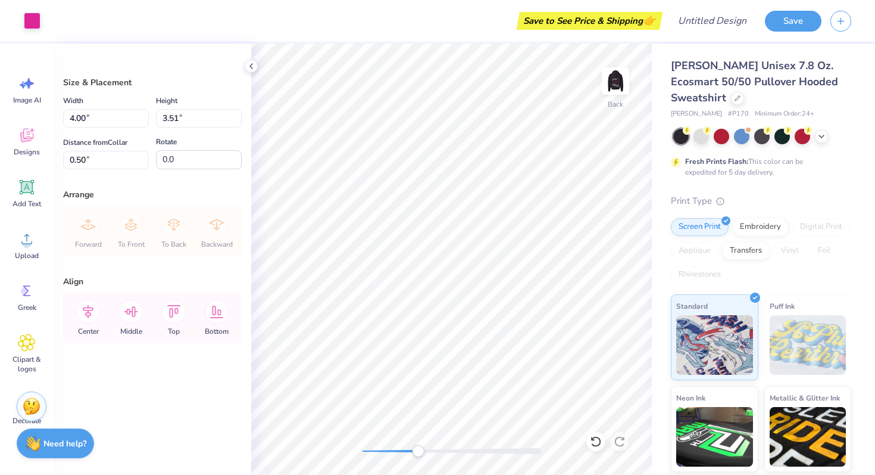
type input "3.86"
type input "4.01"
type input "3.52"
type input "3.87"
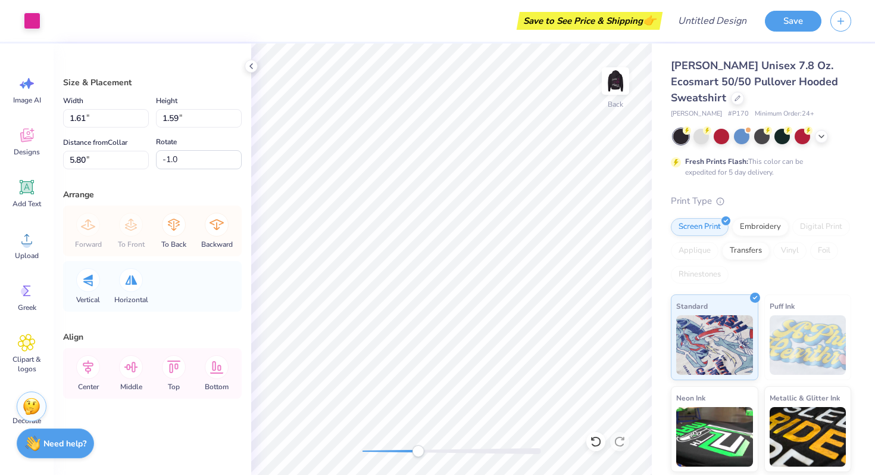
type input "1.76"
type input "1.68"
type input "3.87"
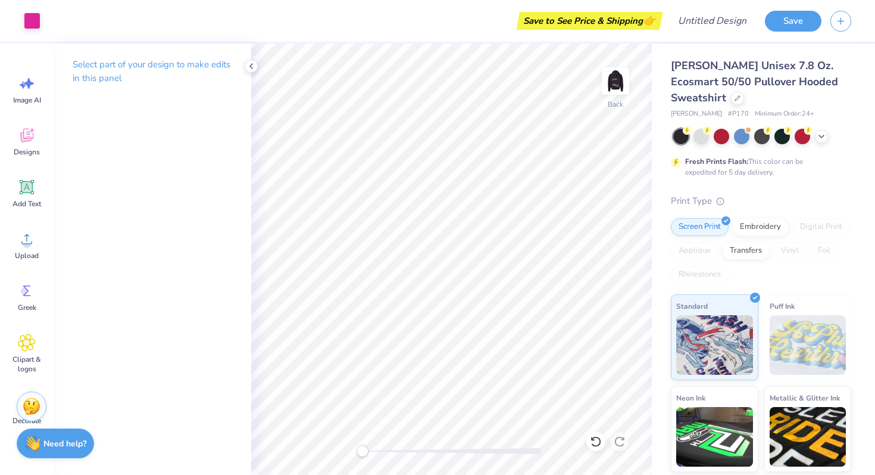
click at [355, 454] on div "Back" at bounding box center [451, 258] width 401 height 431
click at [18, 199] on span "Add Text" at bounding box center [27, 204] width 29 height 10
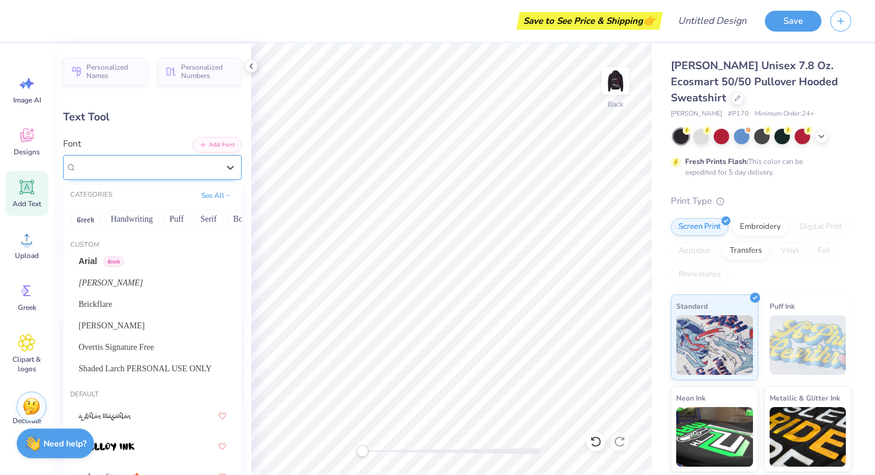
click at [110, 173] on div "Super Dream" at bounding box center [148, 167] width 144 height 18
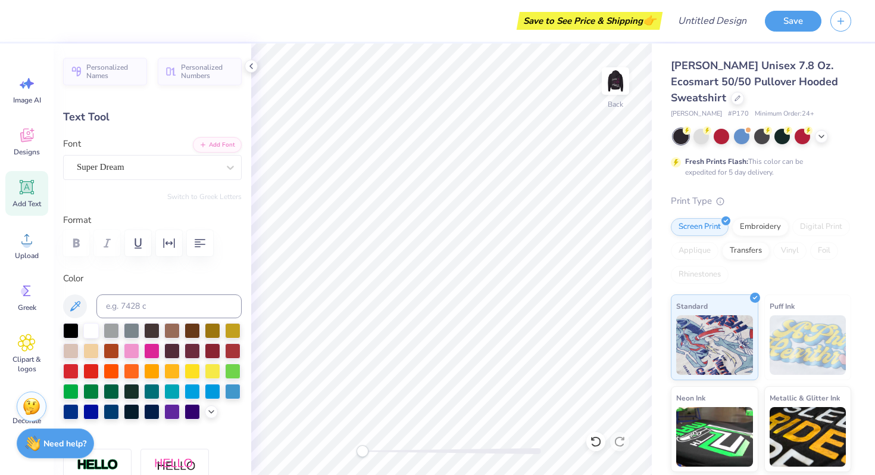
click at [120, 124] on div "Text Tool" at bounding box center [152, 117] width 179 height 16
type textarea "LEILAH'S"
type input "13.54"
type input "2.44"
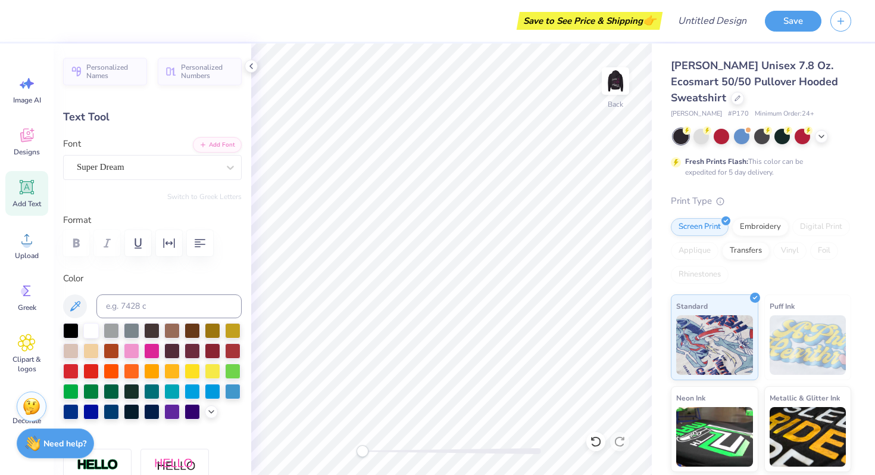
type input "6.16"
click at [611, 87] on img at bounding box center [616, 81] width 48 height 48
type input "9.45"
type input "4.56"
type input "8.00"
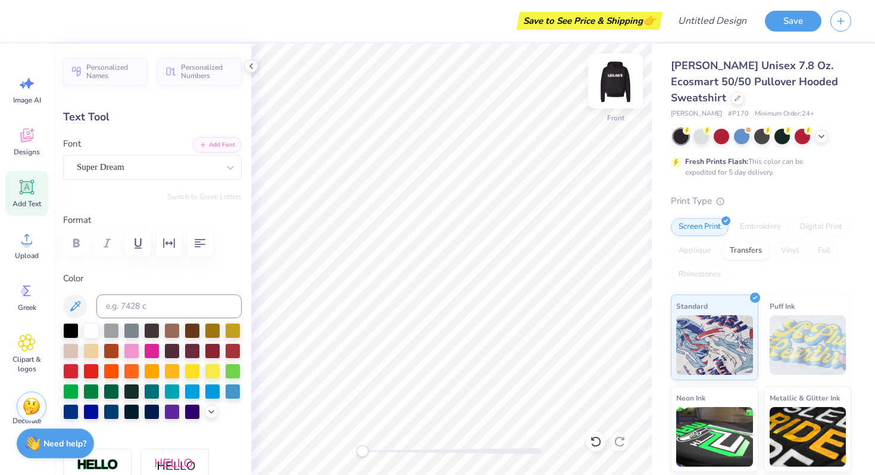
type input "-8.7"
click at [232, 164] on icon at bounding box center [230, 167] width 12 height 12
click at [615, 83] on img at bounding box center [616, 81] width 48 height 48
type input "9.64"
type input "4.65"
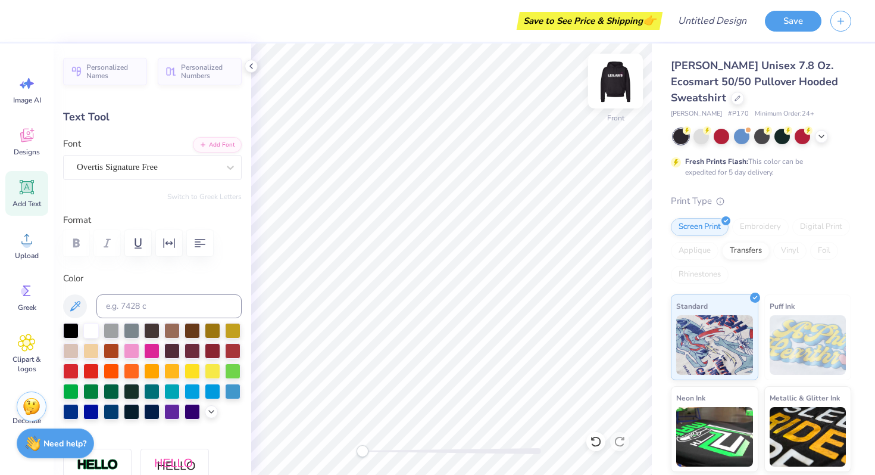
type input "6.89"
type input "13.54"
type input "2.44"
type input "6.16"
type input "0.0"
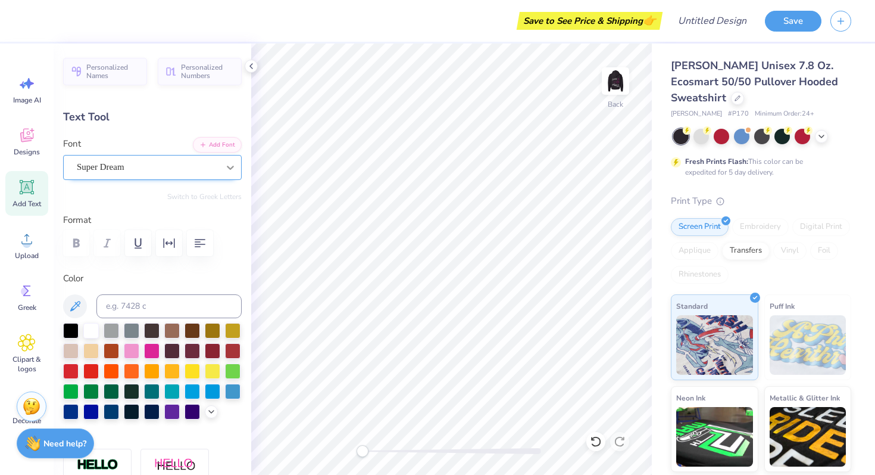
click at [237, 175] on div at bounding box center [230, 167] width 21 height 21
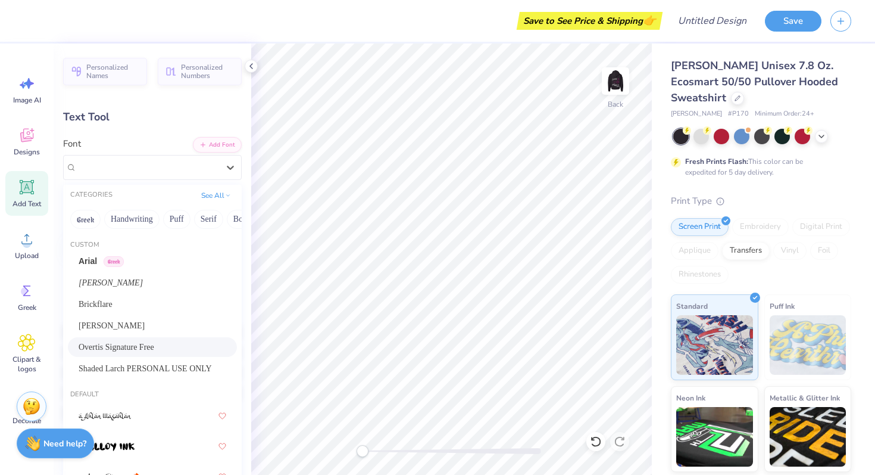
click at [142, 345] on div "Overtis Signature Free" at bounding box center [153, 347] width 148 height 13
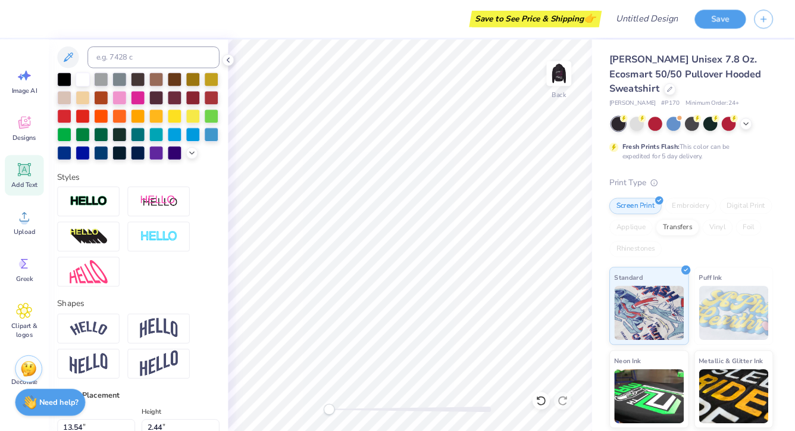
scroll to position [293, 0]
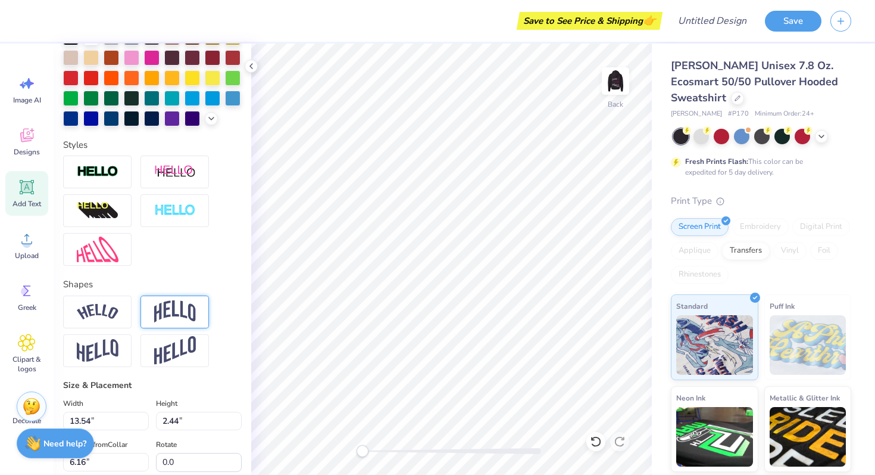
click at [171, 313] on img at bounding box center [175, 311] width 42 height 23
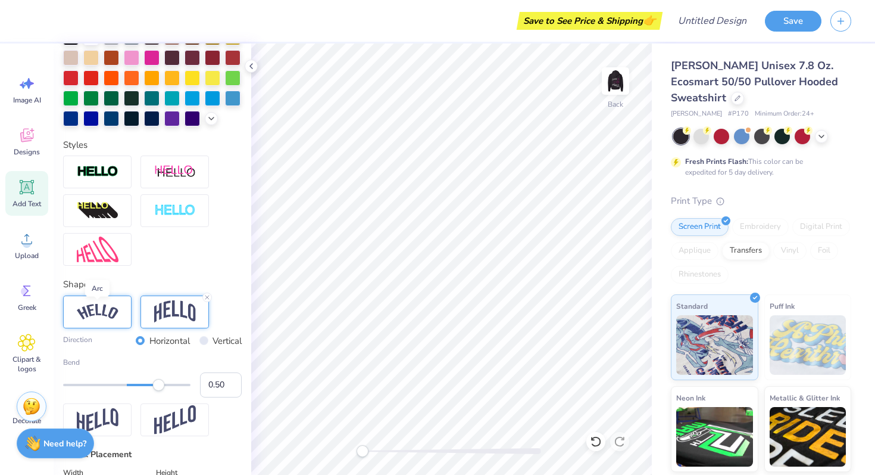
click at [97, 305] on img at bounding box center [98, 312] width 42 height 16
click at [160, 302] on img at bounding box center [175, 311] width 42 height 23
type input "11.22"
type input "4.45"
type input "5.15"
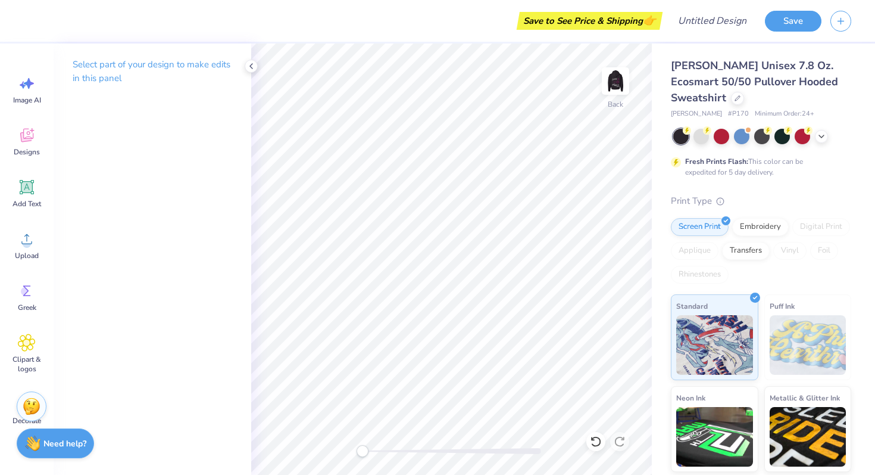
click at [481, 451] on div at bounding box center [452, 451] width 179 height 6
type textarea "Leilahs"
click at [464, 453] on div at bounding box center [452, 451] width 179 height 6
click at [448, 453] on div at bounding box center [452, 451] width 179 height 6
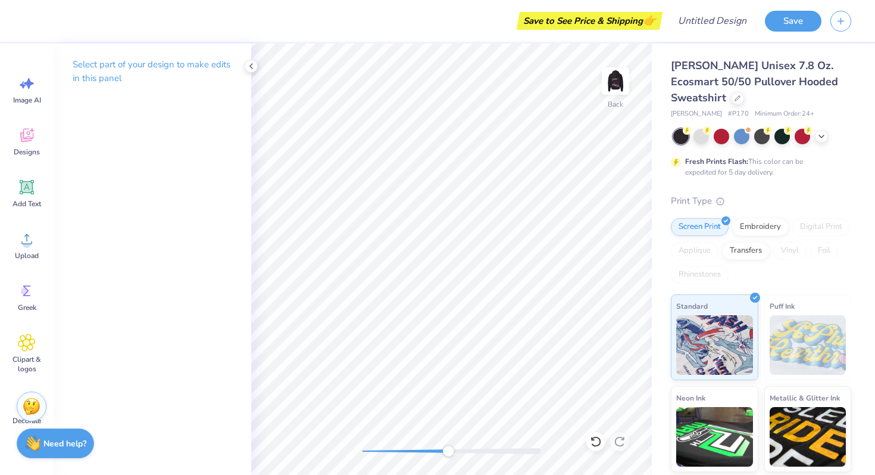
click at [433, 453] on div at bounding box center [452, 451] width 179 height 6
click at [407, 450] on div at bounding box center [452, 451] width 179 height 6
click at [407, 450] on div "Accessibility label" at bounding box center [407, 451] width 12 height 12
click at [395, 451] on div at bounding box center [452, 451] width 179 height 6
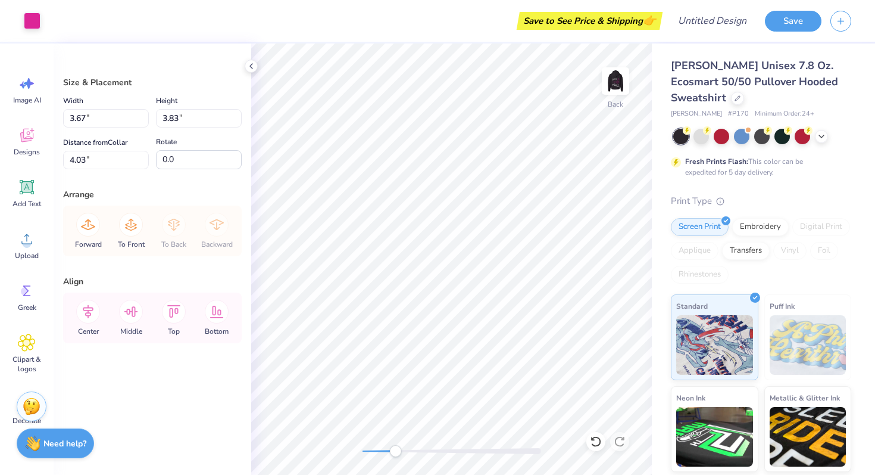
type input "4.98"
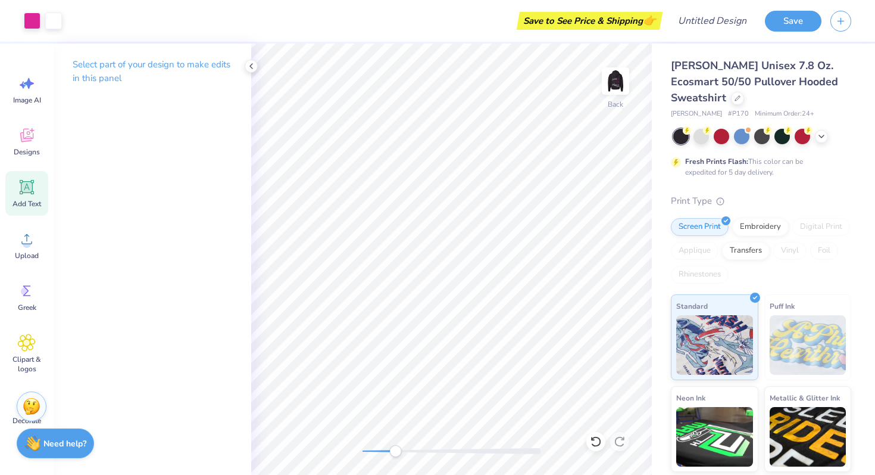
click at [21, 184] on icon at bounding box center [27, 187] width 14 height 14
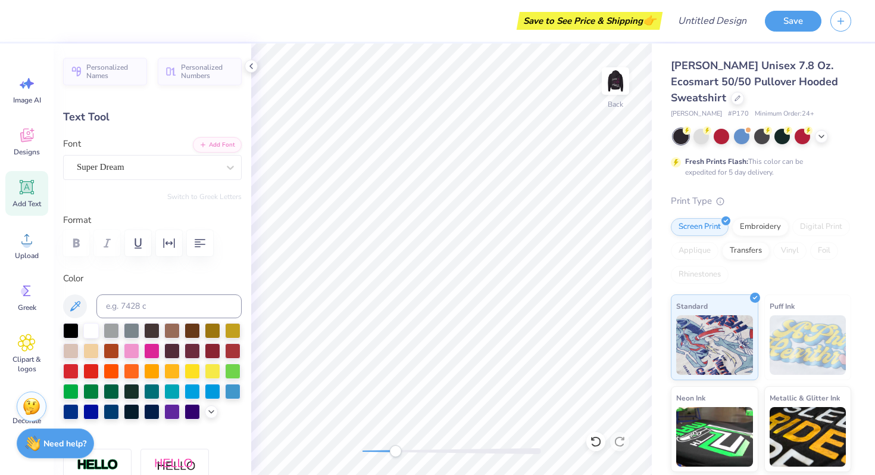
scroll to position [0, 2]
type textarea "Bat Mitzvah"
click at [182, 177] on div "Super Dream" at bounding box center [152, 167] width 179 height 25
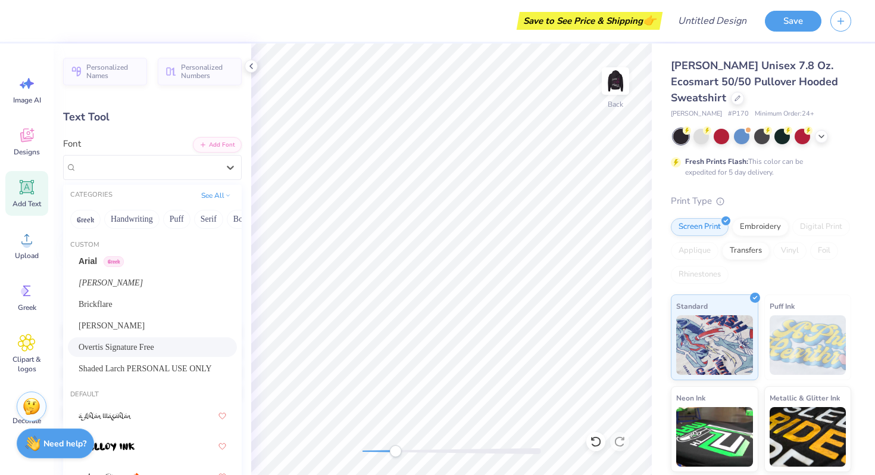
click at [125, 344] on span "Overtis Signature Free" at bounding box center [117, 347] width 76 height 13
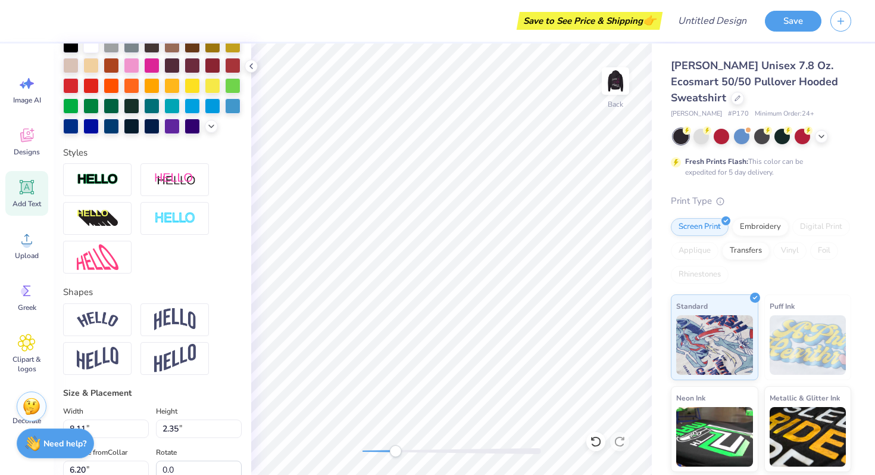
scroll to position [287, 0]
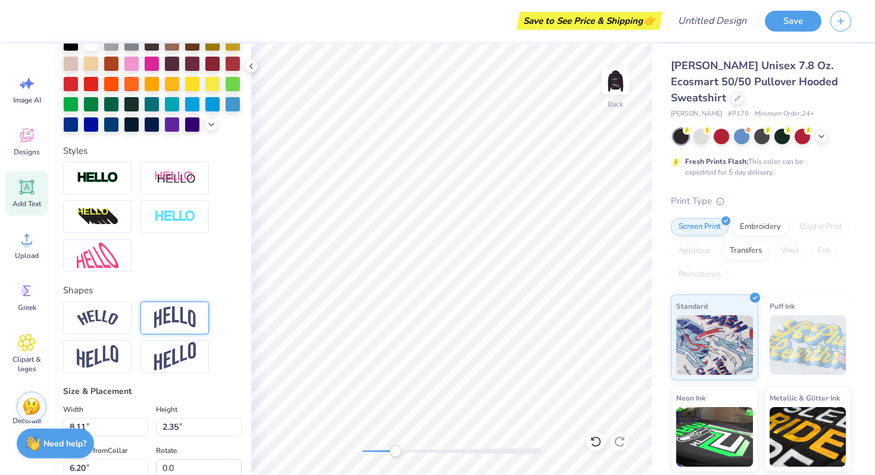
click at [164, 319] on img at bounding box center [175, 317] width 42 height 23
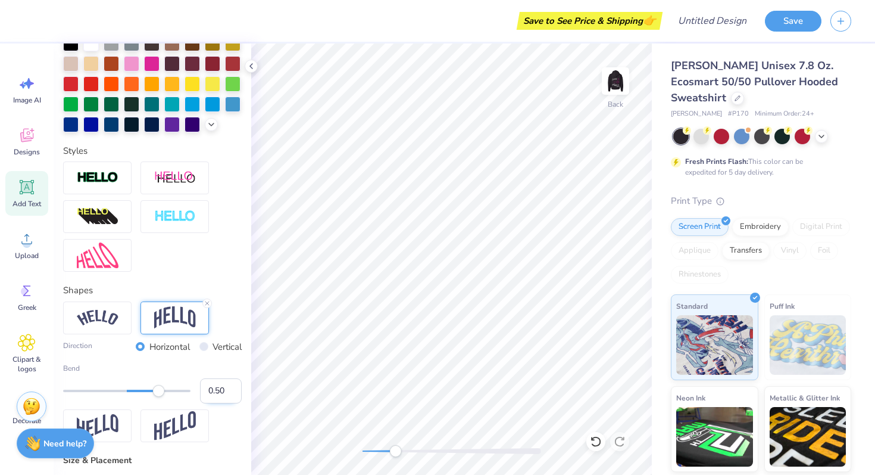
click at [208, 388] on input "0.50" at bounding box center [221, 390] width 42 height 25
type input "-0.50"
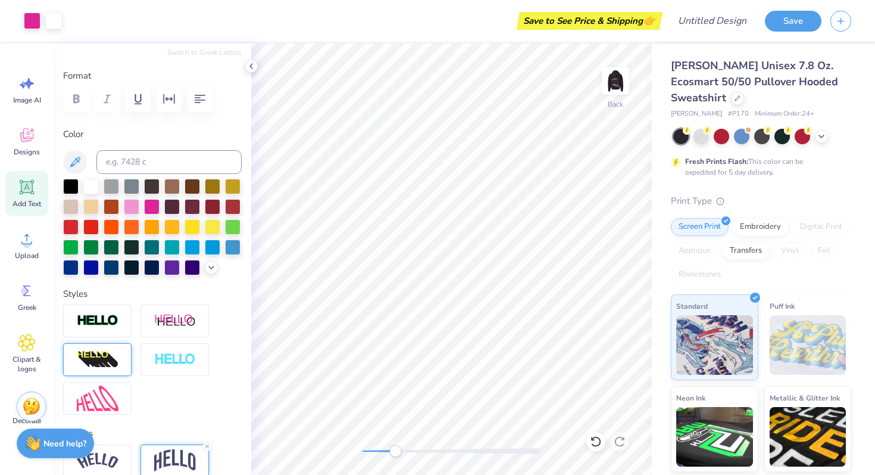
scroll to position [0, 0]
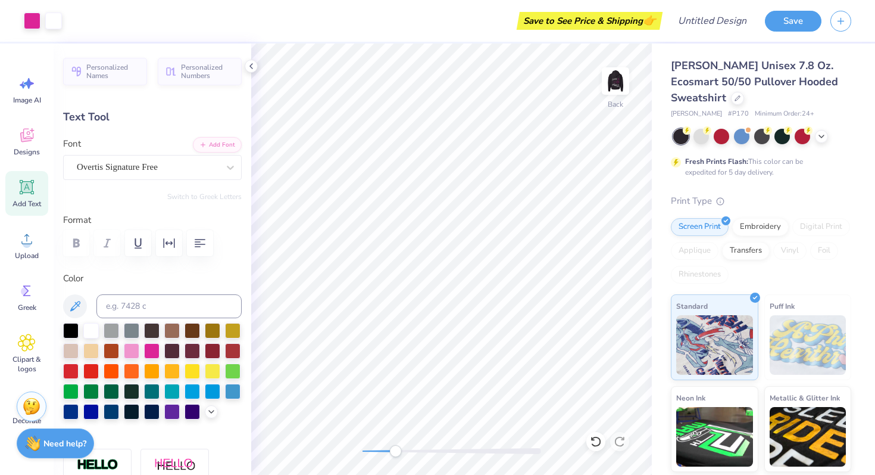
click at [30, 194] on icon at bounding box center [27, 187] width 18 height 18
type textarea "b"
type textarea "Bat Mitzvah"
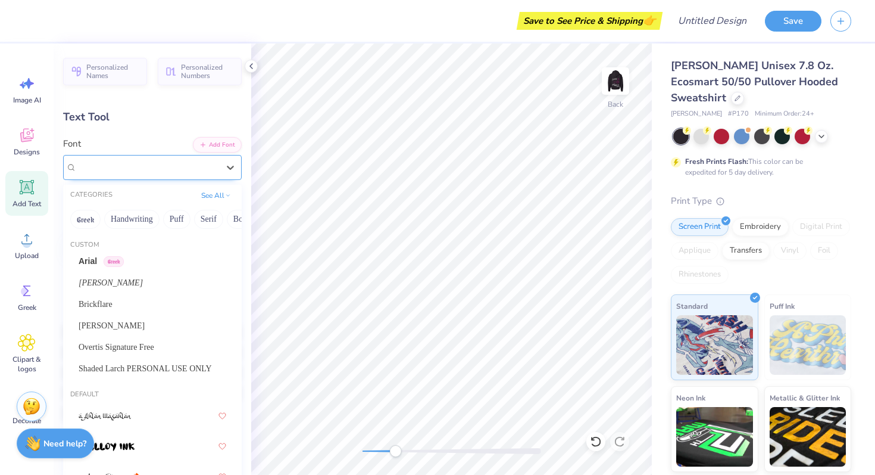
click at [162, 171] on div "Super Dream" at bounding box center [148, 167] width 144 height 18
click at [117, 349] on span "Overtis Signature Free" at bounding box center [117, 347] width 76 height 13
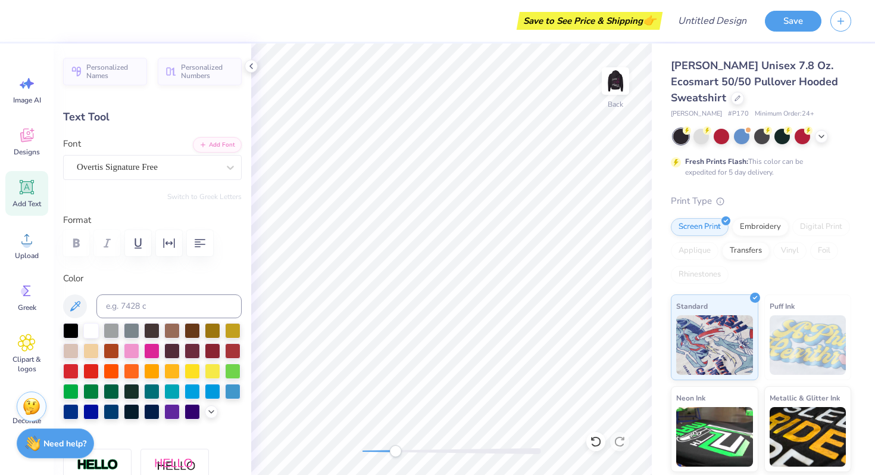
click at [182, 279] on label "Color" at bounding box center [152, 279] width 179 height 14
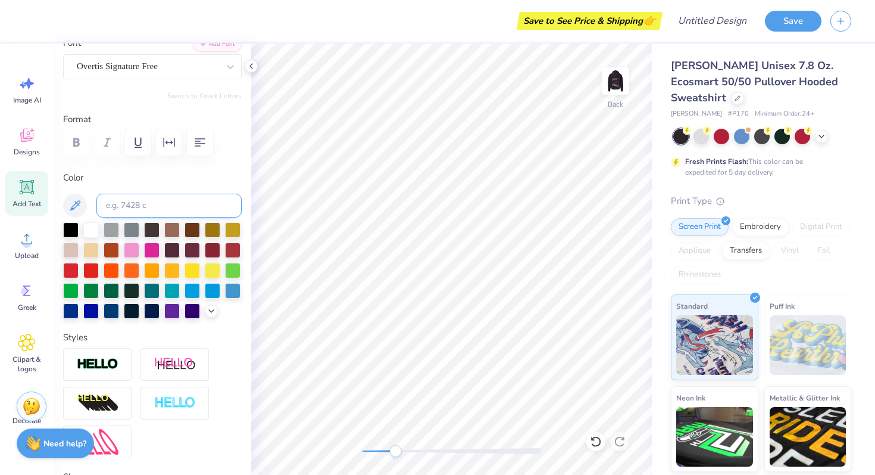
scroll to position [215, 0]
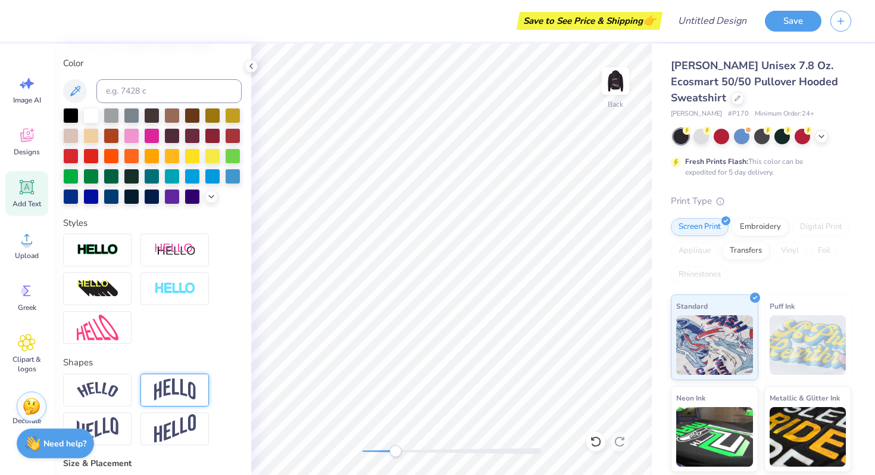
click at [168, 397] on img at bounding box center [175, 389] width 42 height 23
click at [230, 465] on input "0.49" at bounding box center [221, 462] width 42 height 25
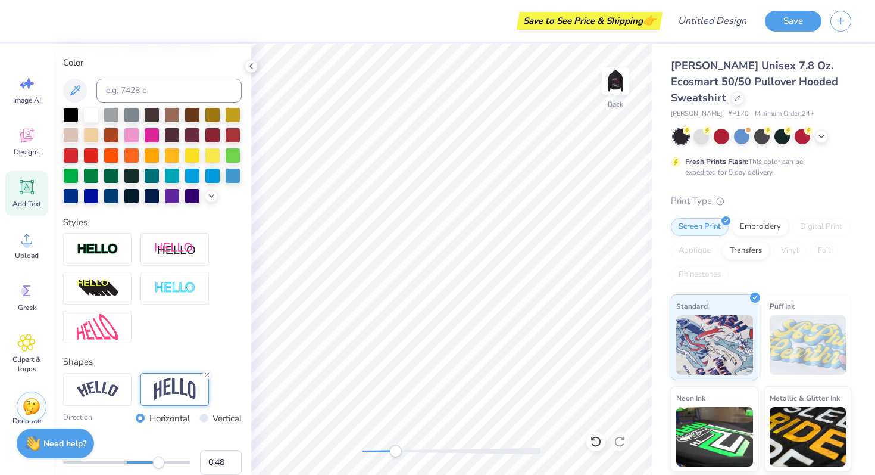
click at [230, 465] on input "0.48" at bounding box center [221, 462] width 42 height 25
click at [230, 465] on input "0.47" at bounding box center [221, 462] width 42 height 25
type input "0.46"
click at [230, 465] on input "0.46" at bounding box center [221, 462] width 42 height 25
click at [211, 453] on input "0.46" at bounding box center [221, 462] width 42 height 25
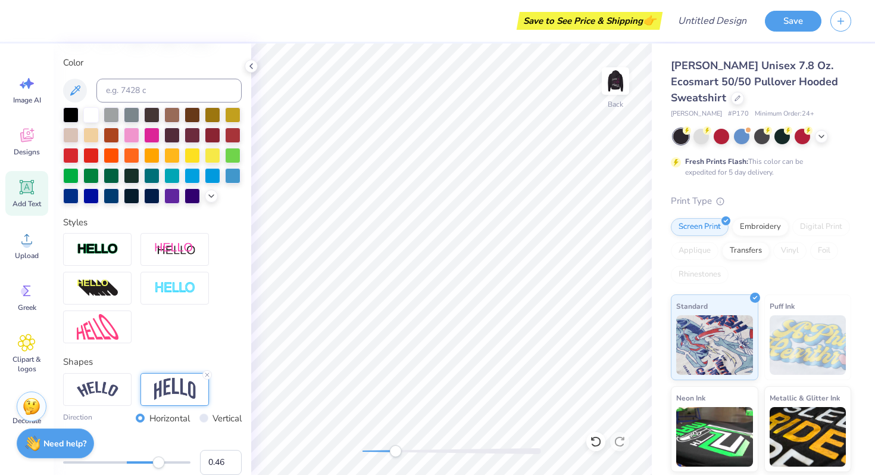
click at [211, 453] on input "0.46" at bounding box center [221, 462] width 42 height 25
type input "-0.5"
type textarea "B at Mitzvah"
drag, startPoint x: 395, startPoint y: 448, endPoint x: 367, endPoint y: 448, distance: 28.6
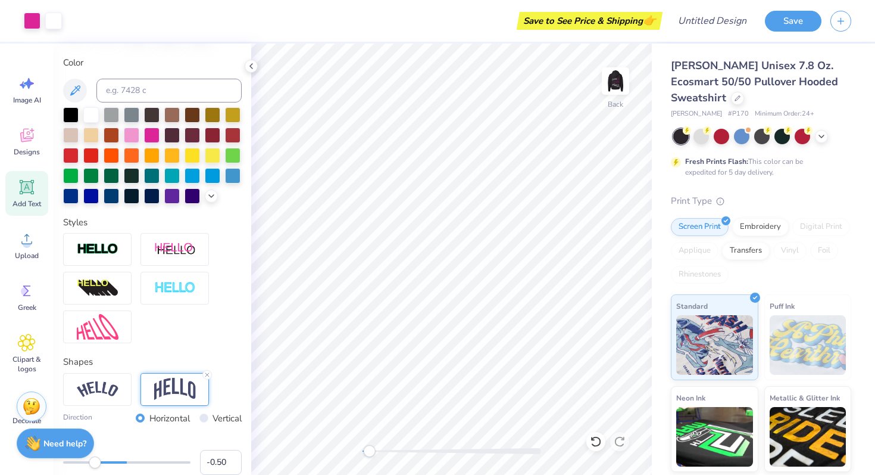
click at [367, 448] on div "Accessibility label" at bounding box center [369, 451] width 12 height 12
type input "8.84"
type input "7.32"
type input "3.72"
type input "11.77"
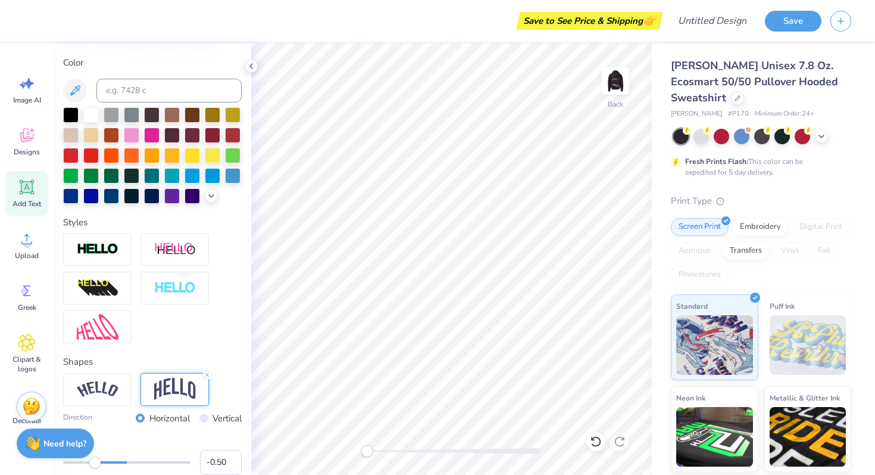
type input "9.75"
type textarea "Bat Mitzvah"
type input "14.06"
type input "5.38"
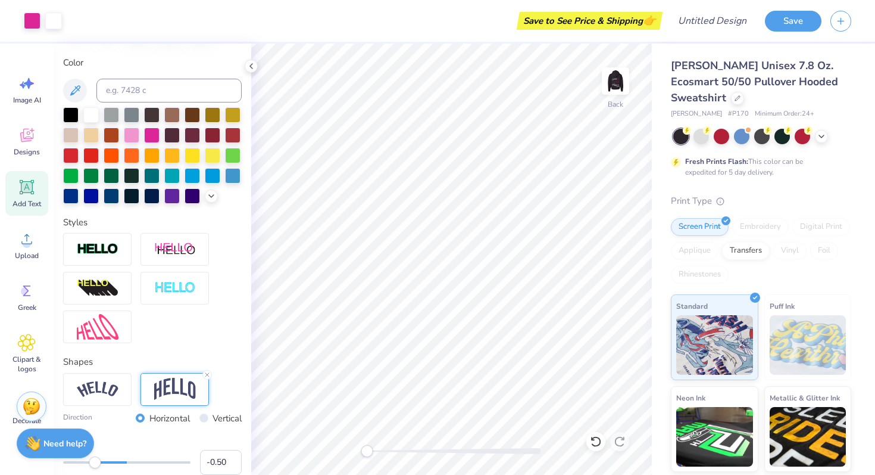
type input "5.90"
type input "7.13"
type input "2.73"
type input "7.72"
type input "4.58"
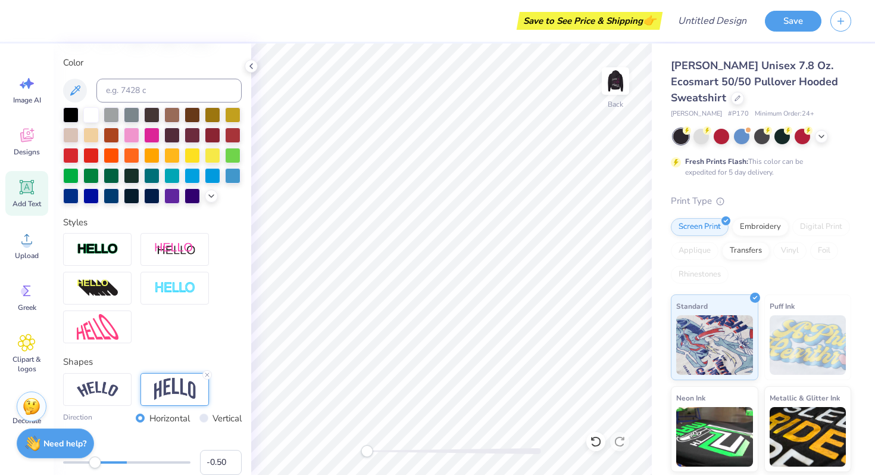
type input "1.75"
type input "8.69"
click at [483, 451] on div at bounding box center [452, 451] width 179 height 6
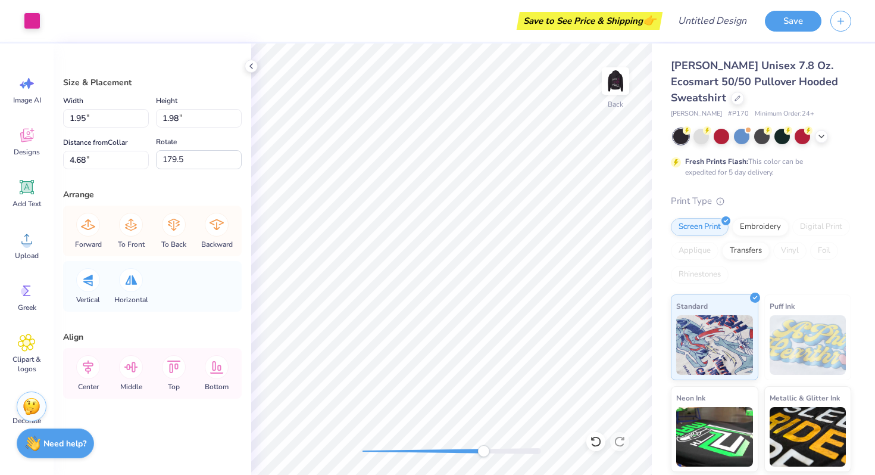
type input "-160.6"
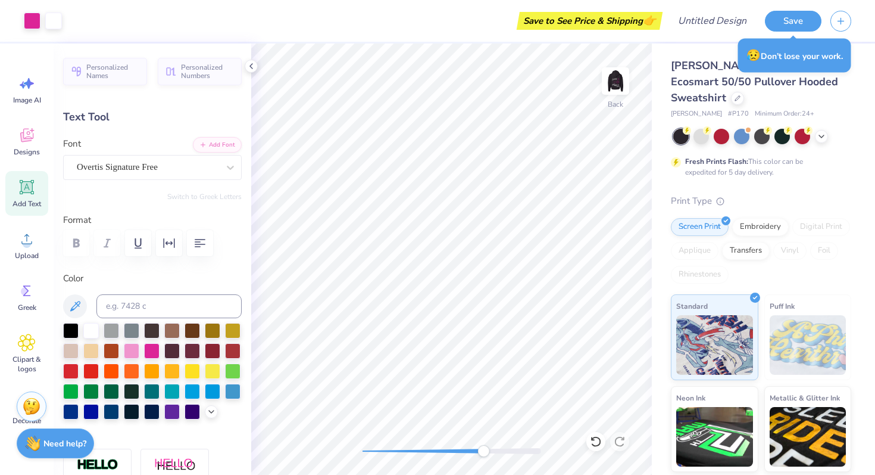
click at [379, 455] on div at bounding box center [452, 451] width 179 height 12
click at [254, 65] on icon at bounding box center [251, 66] width 10 height 10
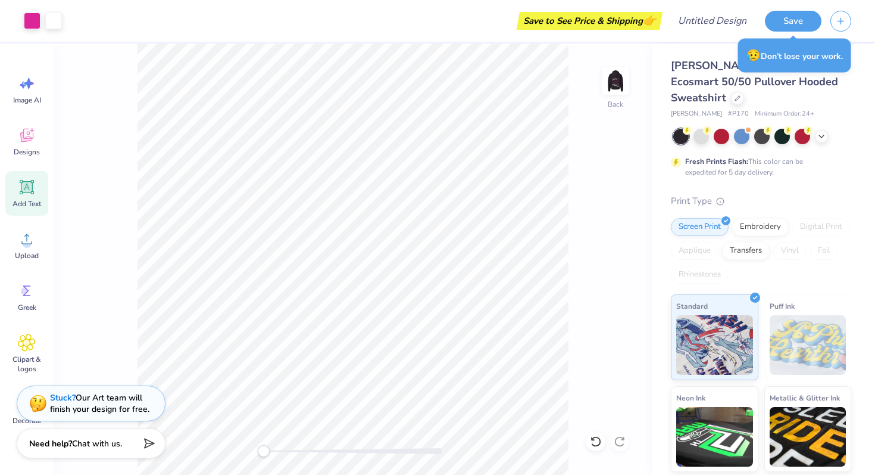
click at [237, 433] on div "Back" at bounding box center [353, 258] width 598 height 431
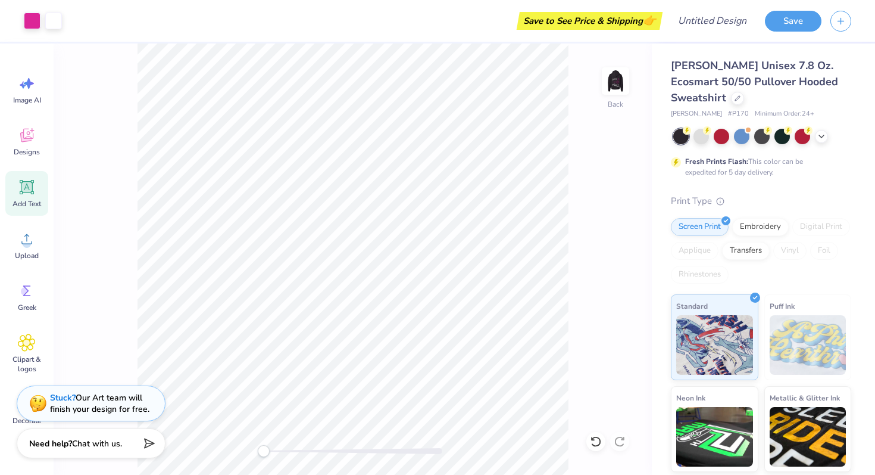
click at [18, 191] on icon at bounding box center [27, 187] width 18 height 18
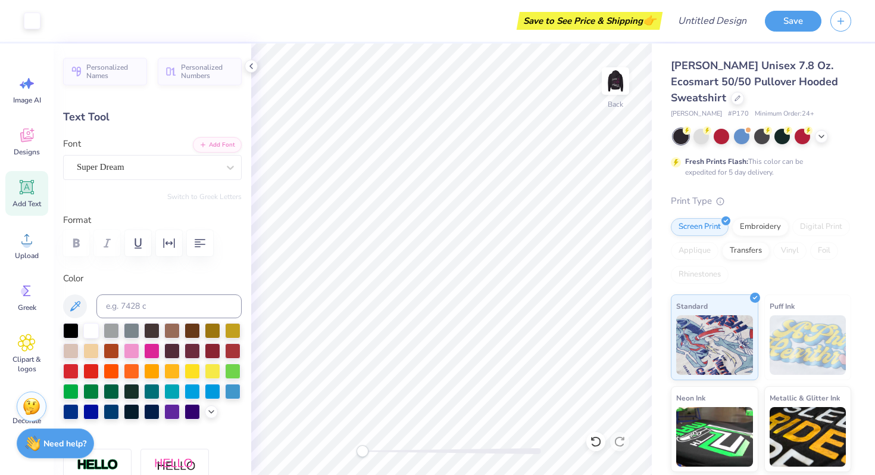
type input "8.11"
type input "2.35"
type input "6.20"
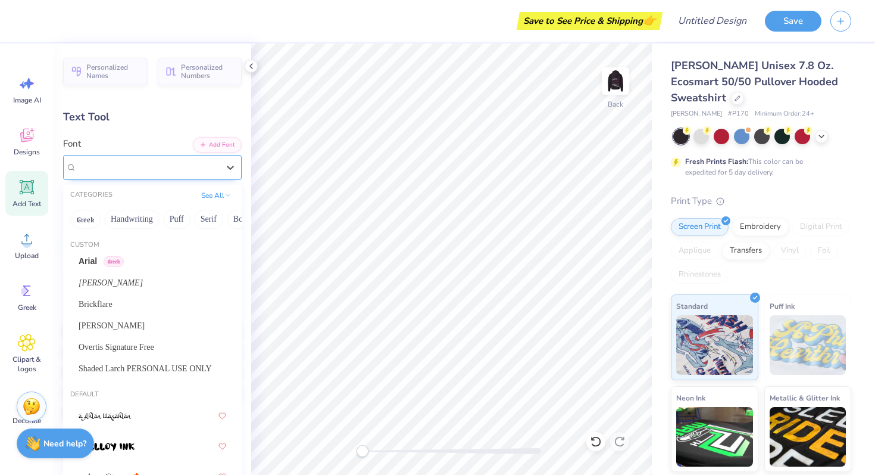
click at [127, 176] on div "Super Dream" at bounding box center [152, 167] width 179 height 25
click at [139, 351] on div "Overtis Signature Free" at bounding box center [153, 347] width 148 height 13
click at [183, 164] on div "Overtis Signature Free" at bounding box center [148, 167] width 144 height 18
click at [14, 189] on div "Add Text" at bounding box center [26, 193] width 43 height 45
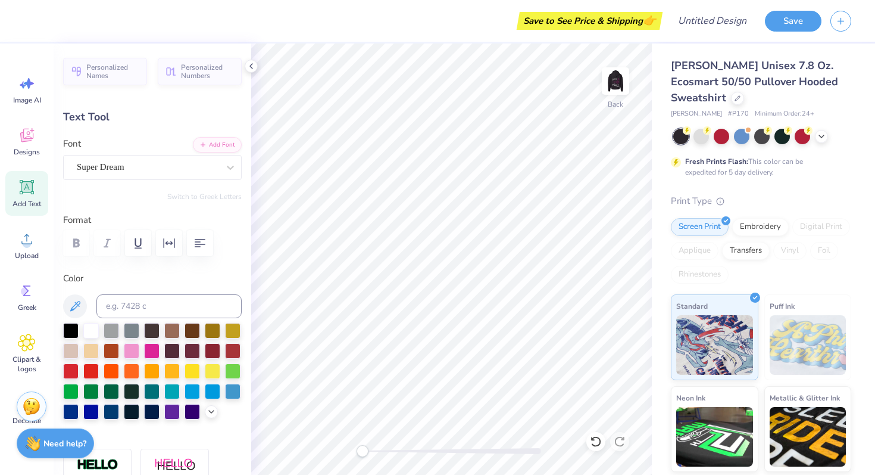
scroll to position [0, 0]
type textarea "[DATE]"
type input "11.01"
type input "2.36"
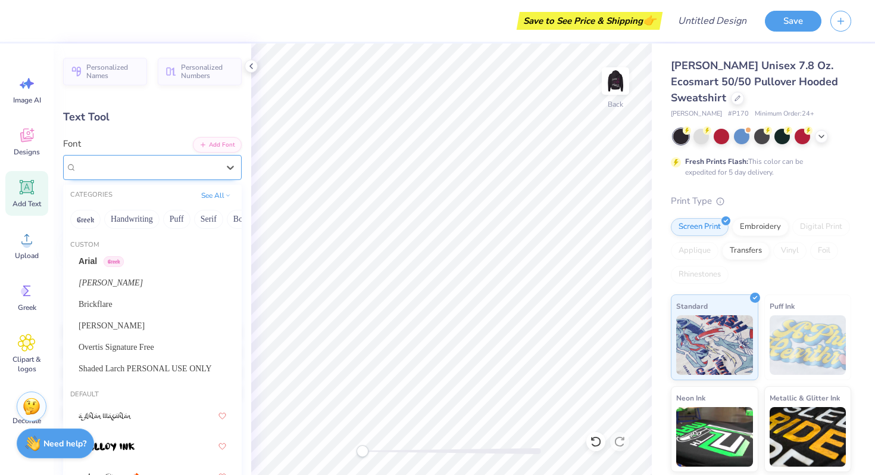
click at [140, 173] on div "Super Dream" at bounding box center [148, 167] width 144 height 18
click at [143, 348] on div "Overtis Signature Free" at bounding box center [153, 347] width 148 height 13
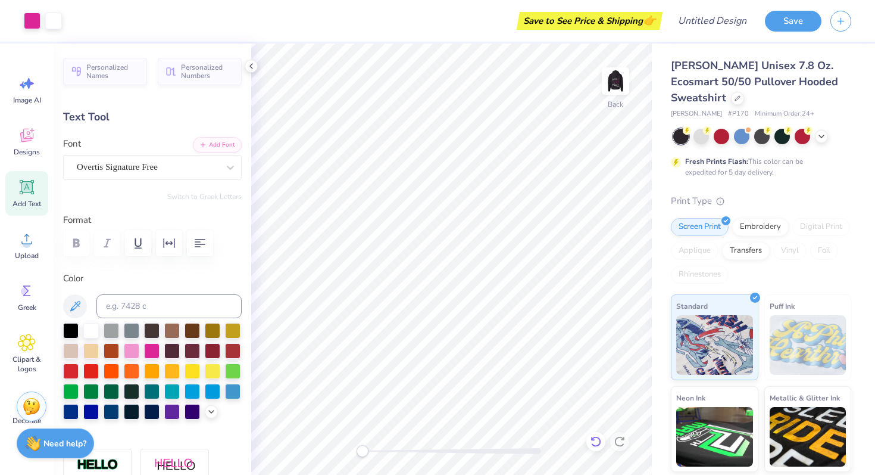
click at [592, 445] on icon at bounding box center [596, 441] width 12 height 12
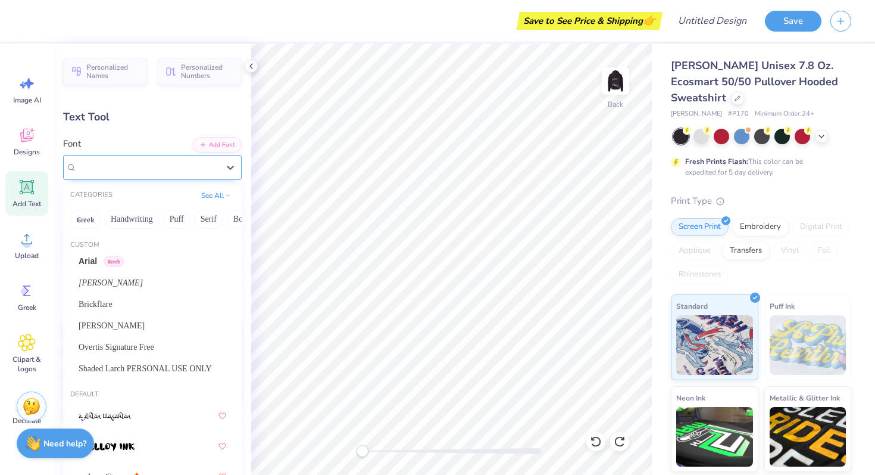
click at [108, 170] on div "Super Dream" at bounding box center [148, 167] width 144 height 18
click at [108, 344] on span "Overtis Signature Free" at bounding box center [117, 347] width 76 height 13
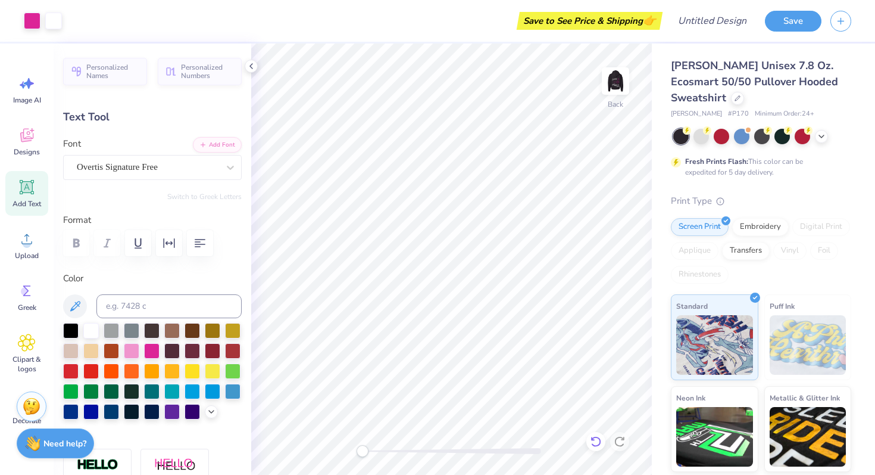
click at [596, 434] on div at bounding box center [595, 441] width 19 height 19
click at [595, 441] on icon at bounding box center [596, 441] width 12 height 12
click at [235, 171] on icon at bounding box center [230, 167] width 12 height 12
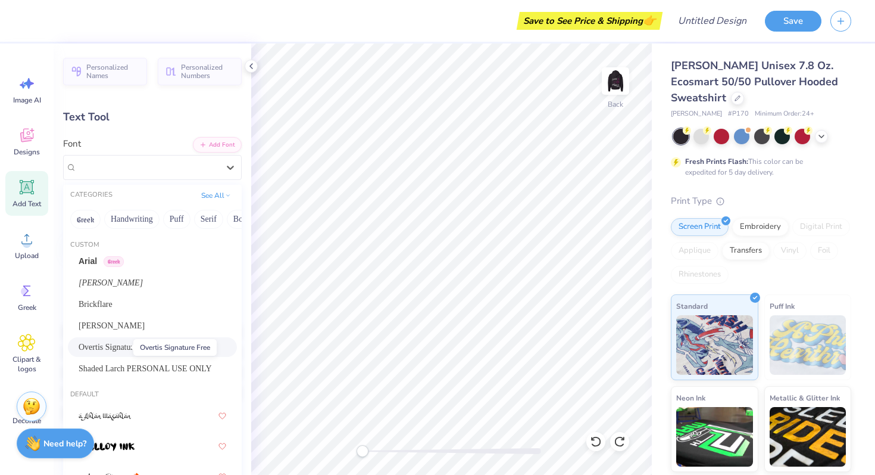
click at [126, 344] on span "Overtis Signature Free" at bounding box center [117, 347] width 76 height 13
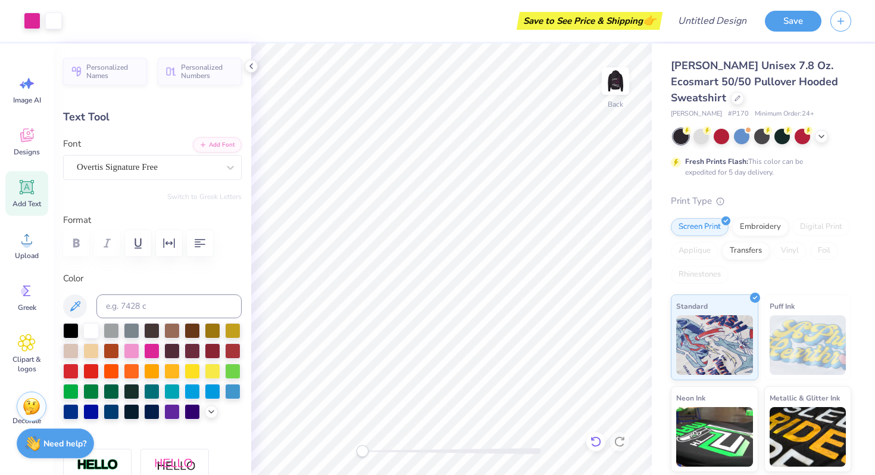
click at [593, 439] on icon at bounding box center [596, 441] width 12 height 12
type input "8.11"
type input "2.35"
type input "11.36"
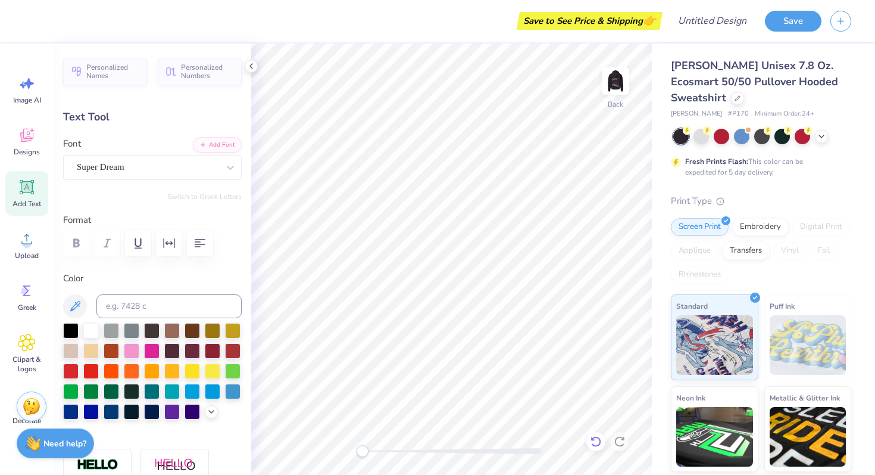
type input "3.29"
type input "5.26"
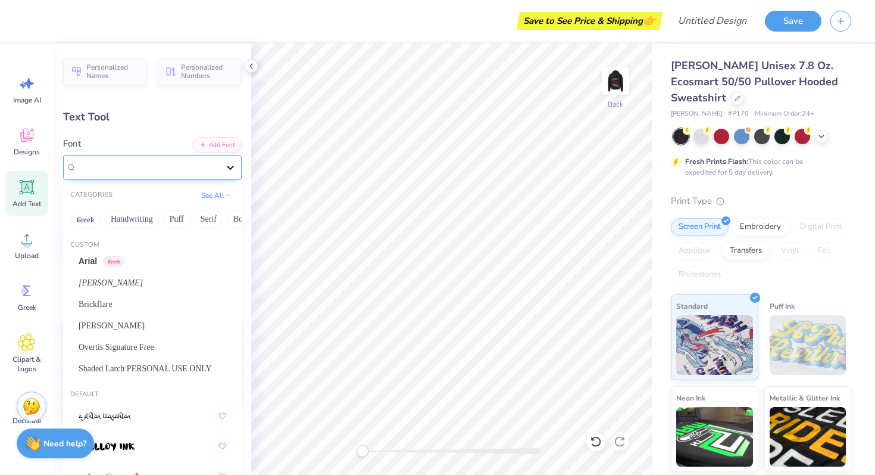
click at [227, 170] on icon at bounding box center [230, 167] width 12 height 12
click at [111, 349] on span "Overtis Signature Free" at bounding box center [117, 347] width 76 height 13
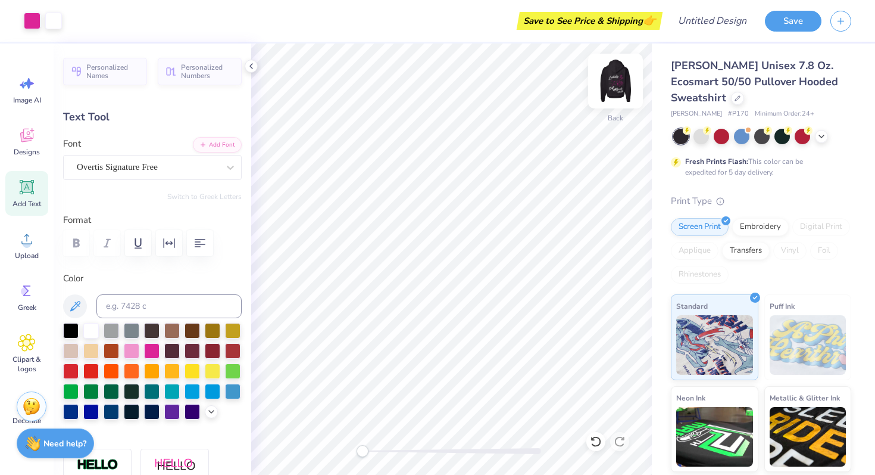
click at [607, 78] on img at bounding box center [616, 81] width 48 height 48
type input "4.93"
type input "2.43"
type input "21.85"
type input "-8.7"
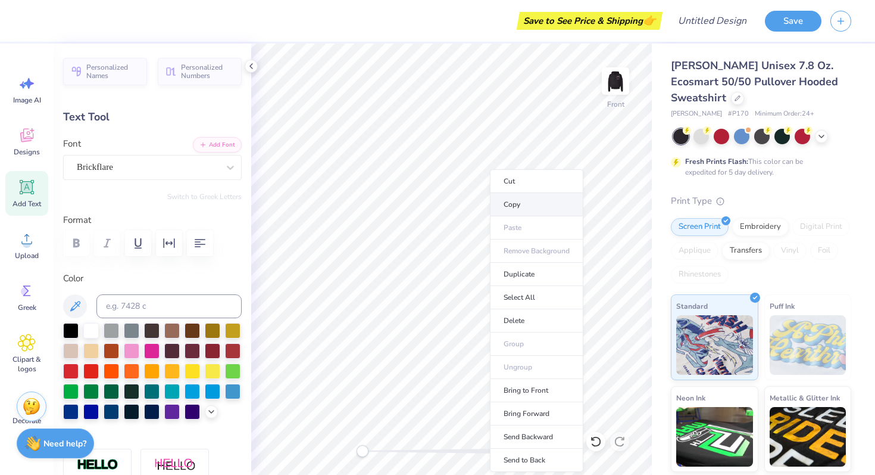
click at [531, 208] on li "Copy" at bounding box center [536, 204] width 93 height 23
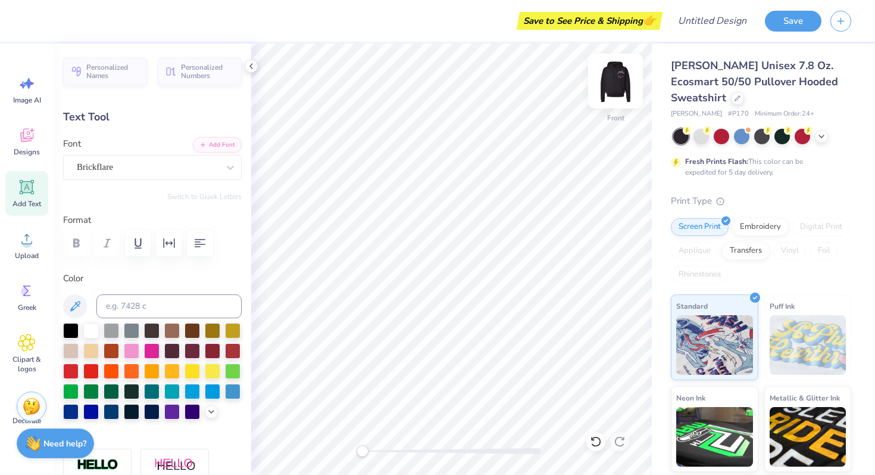
click at [615, 86] on img at bounding box center [616, 81] width 48 height 48
type input "5.03"
type input "2.48"
type input "11.73"
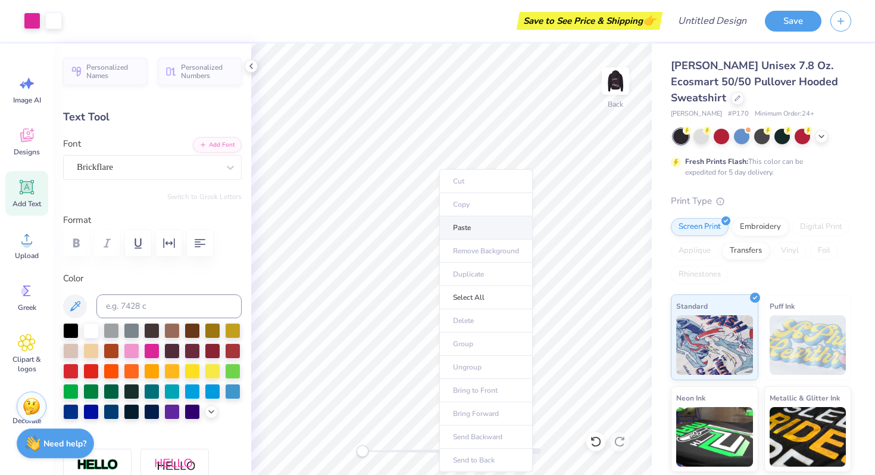
click at [468, 223] on li "Paste" at bounding box center [485, 227] width 93 height 23
type input "0.5"
type input "2.19"
type input "0.85"
type input "11.85"
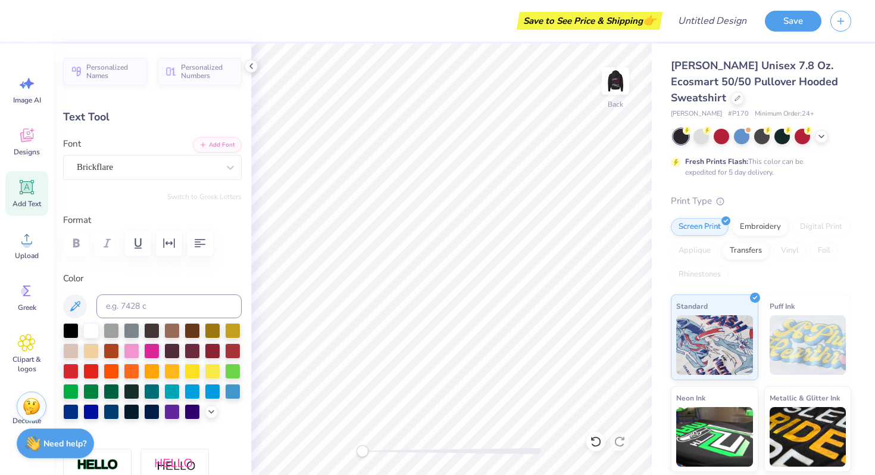
type input "0.0"
type input "6.52"
click at [443, 448] on div at bounding box center [452, 451] width 179 height 6
type input "0.0"
click at [349, 441] on div "Back" at bounding box center [451, 258] width 401 height 431
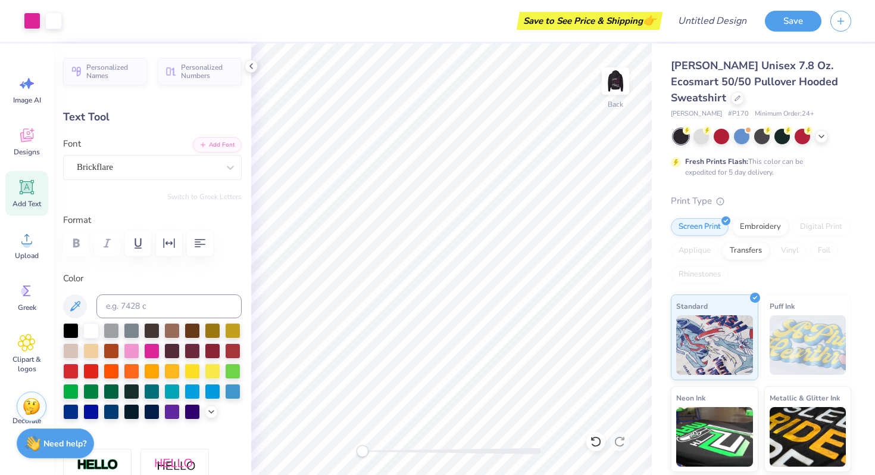
click at [809, 2] on div "Save" at bounding box center [820, 21] width 110 height 42
click at [800, 15] on button "Save" at bounding box center [793, 19] width 57 height 21
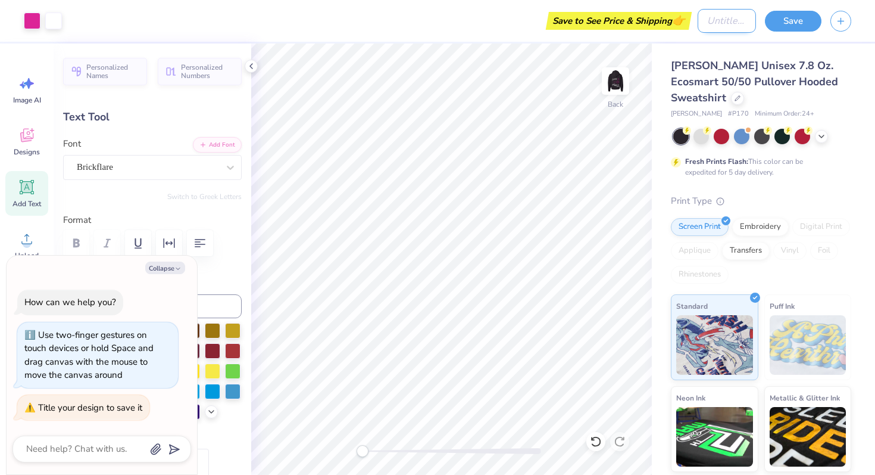
click at [703, 22] on input "Design Title" at bounding box center [727, 21] width 58 height 24
type textarea "x"
type input "l"
type textarea "x"
type input "le"
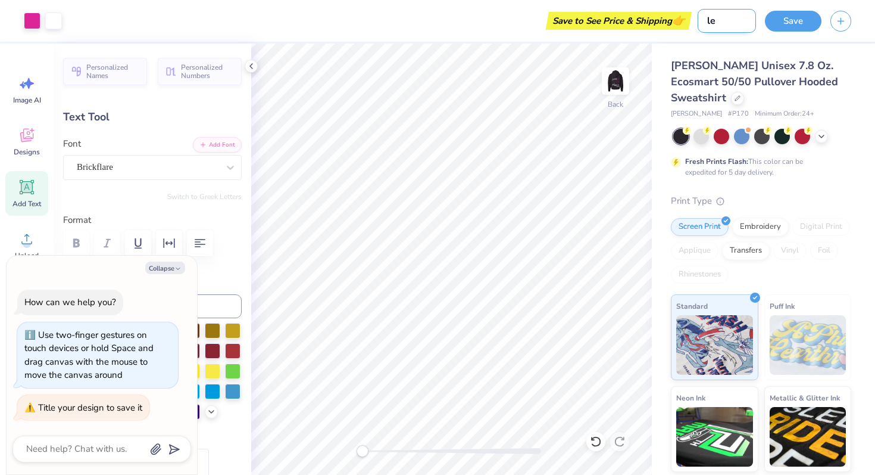
type textarea "x"
type input "lei"
type textarea "x"
type input "leil"
type textarea "x"
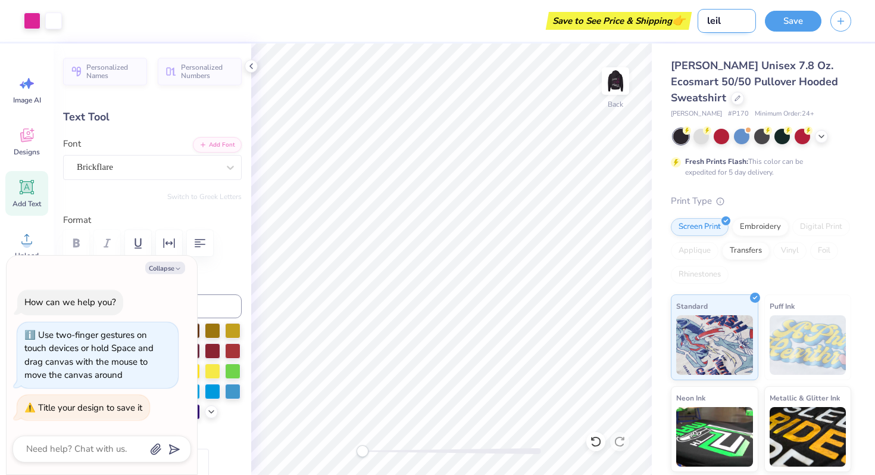
type input "[PERSON_NAME]"
type textarea "x"
type input "leilah"
type textarea "x"
type input "leilahs"
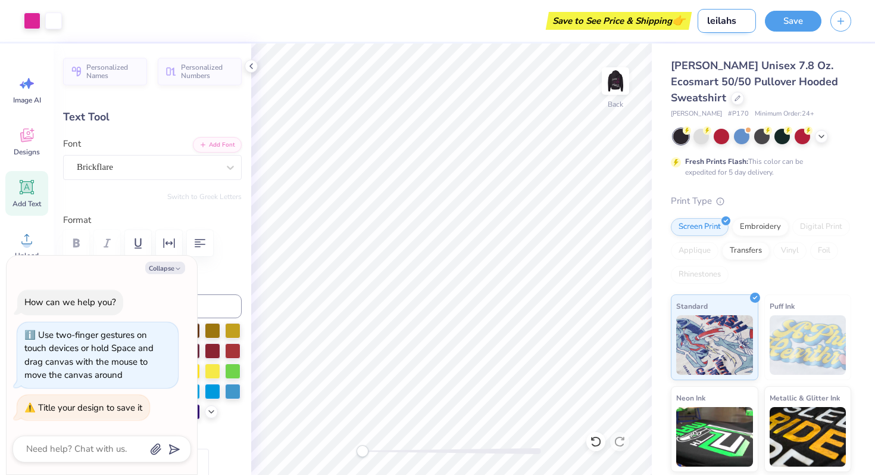
type textarea "x"
type input "leilahs"
type textarea "x"
type input "leilahs b"
type textarea "x"
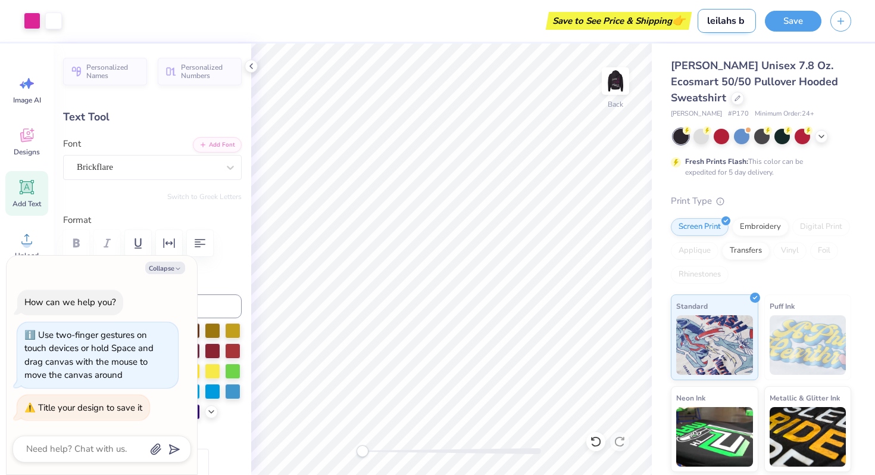
type input "leilahs ba"
type textarea "x"
type input "leilahs bat"
type textarea "x"
type input "leilahs bat"
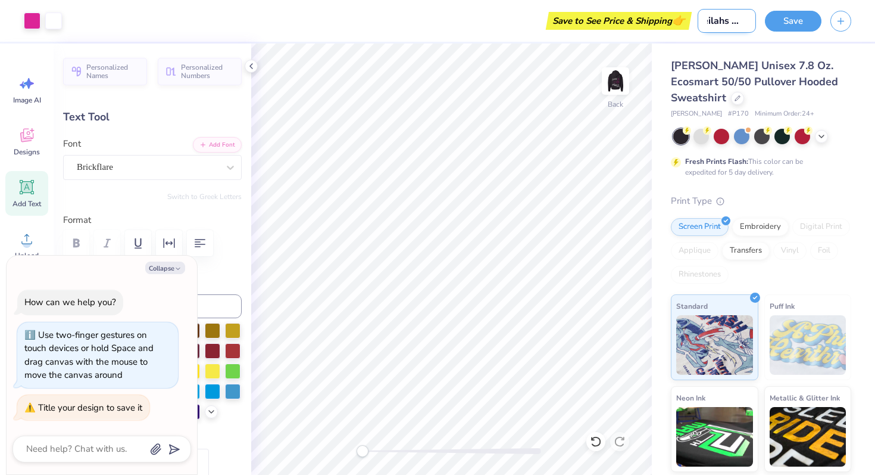
type textarea "x"
type input "leilahs bat m"
type textarea "x"
type input "leilahs bat mi"
type textarea "x"
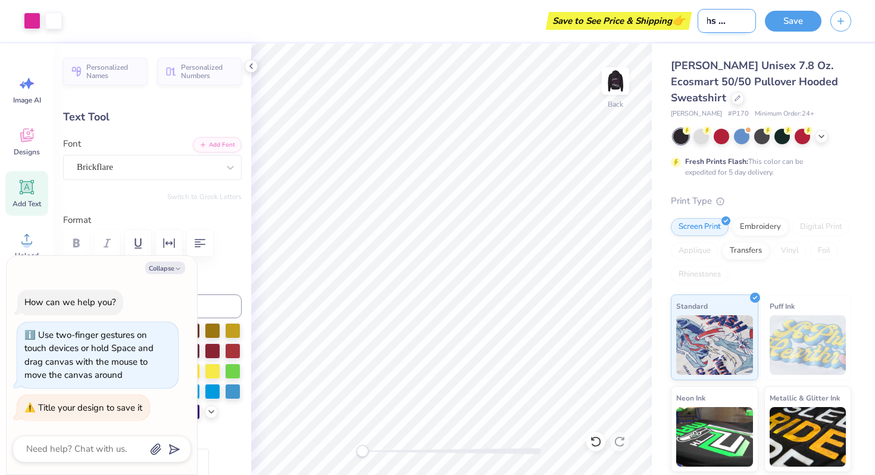
type input "leilahs bat mit"
type textarea "x"
type input "leilahs [PERSON_NAME]"
type textarea "x"
type input "leilahs bat mitzv"
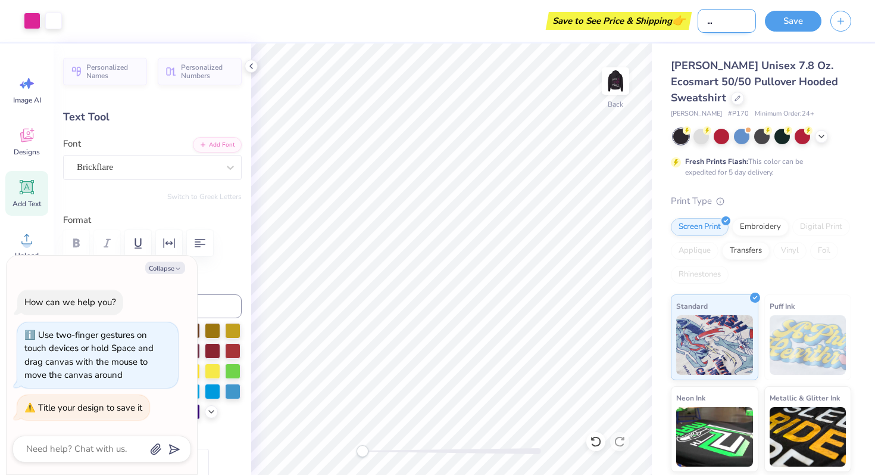
type textarea "x"
type input "leilahs bat mitzvA"
type textarea "x"
type input "leilahs bat mitzv"
type textarea "x"
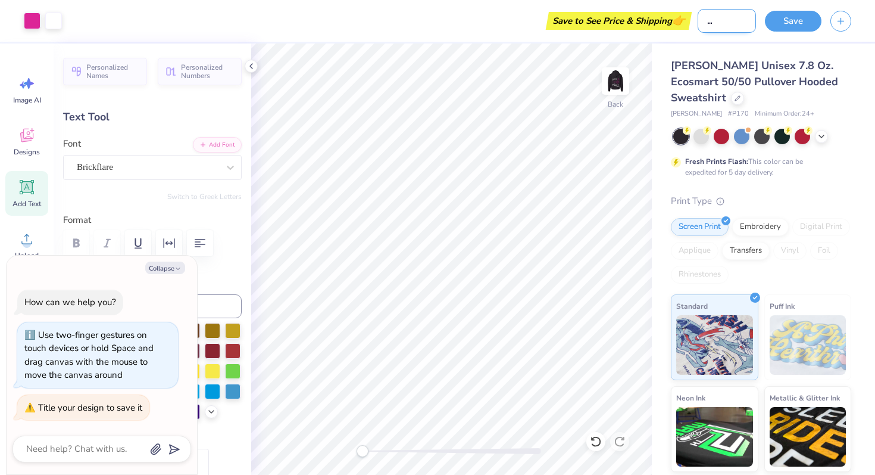
type input "leilahs [PERSON_NAME]"
type textarea "x"
type input "leilahs bat mitza"
type textarea "x"
type input "leilahs bat mitzah"
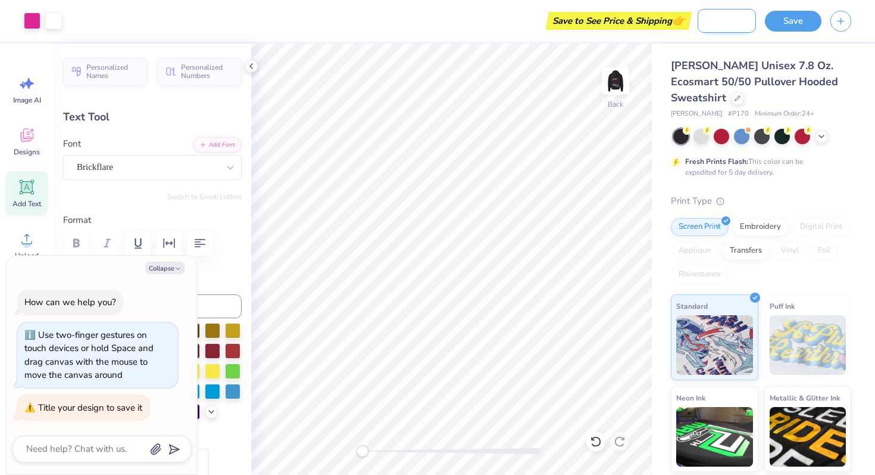
type textarea "x"
type input "leilahs bat mitzah"
type textarea "x"
type input "leilahs bat mitzah h"
type textarea "x"
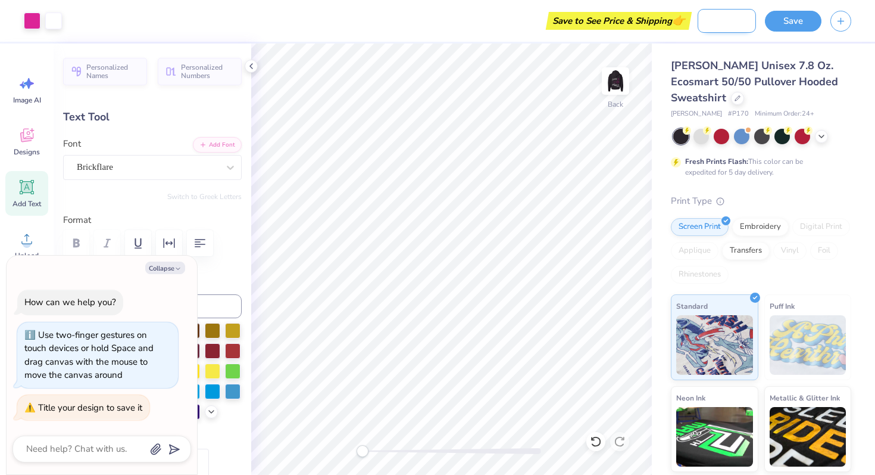
type input "leilahs bat [PERSON_NAME]"
click at [785, 30] on div "Save" at bounding box center [793, 21] width 57 height 21
click at [791, 22] on button "Save" at bounding box center [793, 19] width 57 height 21
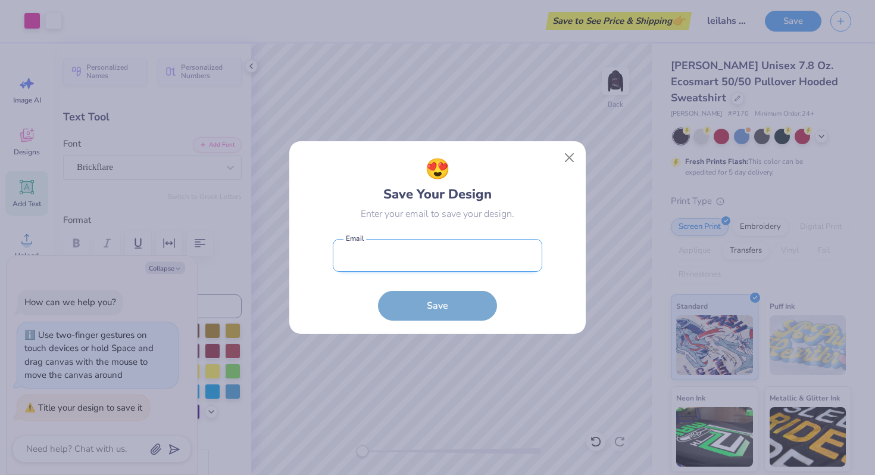
click at [482, 248] on input "email" at bounding box center [438, 255] width 210 height 33
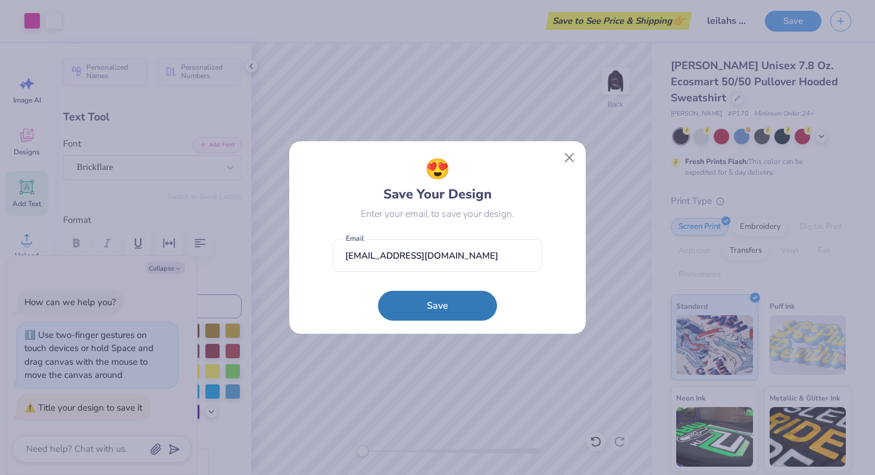
click at [461, 286] on form "[EMAIL_ADDRESS][DOMAIN_NAME] Email Save" at bounding box center [438, 277] width 210 height 88
click at [463, 297] on button "Save" at bounding box center [437, 303] width 119 height 30
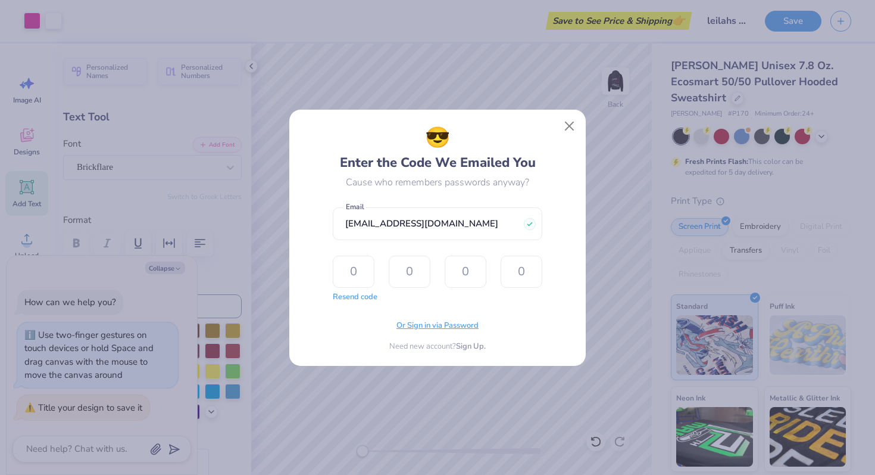
click at [411, 324] on span "Or Sign in via Password" at bounding box center [438, 326] width 82 height 12
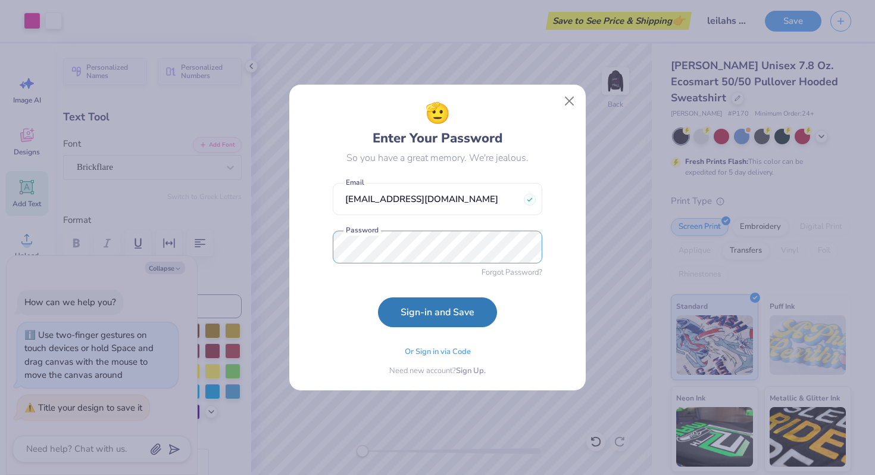
click at [378, 297] on button "Sign-in and Save" at bounding box center [437, 312] width 119 height 30
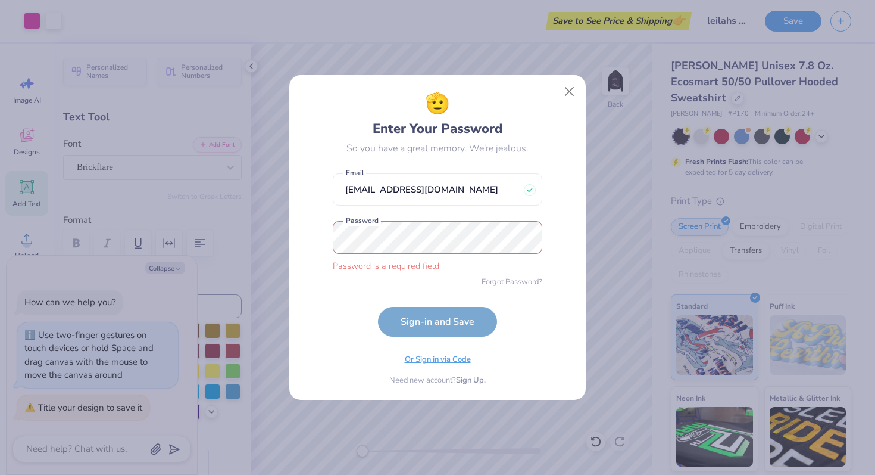
click at [415, 364] on span "Or Sign in via Code" at bounding box center [438, 360] width 66 height 12
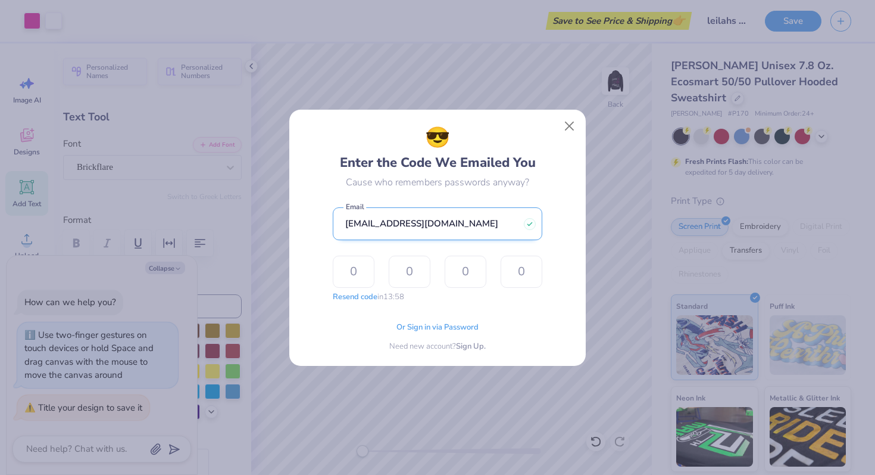
click at [500, 220] on input "[EMAIL_ADDRESS][DOMAIN_NAME]" at bounding box center [438, 223] width 210 height 33
click at [347, 262] on input "text" at bounding box center [354, 271] width 42 height 32
